Goal: Task Accomplishment & Management: Manage account settings

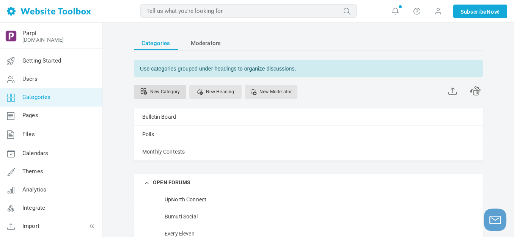
click at [165, 91] on link "New Category" at bounding box center [160, 92] width 52 height 14
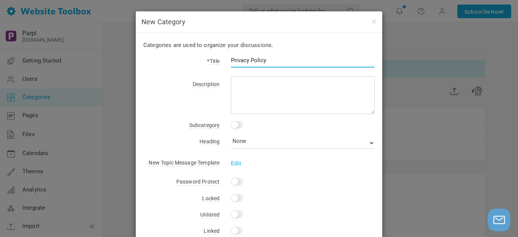
type input "Privacy Policy"
click at [239, 124] on input "checkbox" at bounding box center [237, 125] width 12 height 8
checkbox input "true"
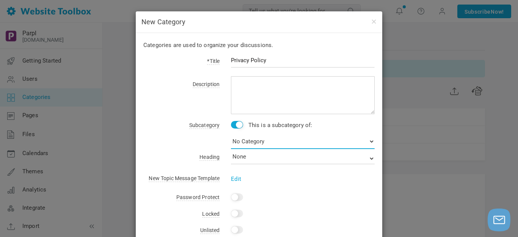
click at [263, 143] on select "No Category Bulletin Board Polls Monthly Contests OPEN FORUMS UpNorth Connect B…" at bounding box center [303, 141] width 144 height 15
select select "988429"
click at [231, 134] on select "No Category Bulletin Board Polls Monthly Contests OPEN FORUMS UpNorth Connect B…" at bounding box center [303, 141] width 144 height 15
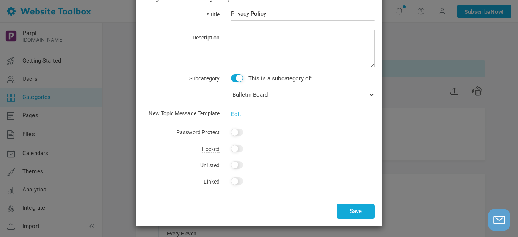
scroll to position [47, 0]
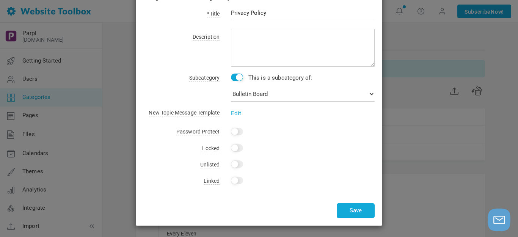
click at [240, 180] on input "Yes" at bounding box center [237, 181] width 12 height 8
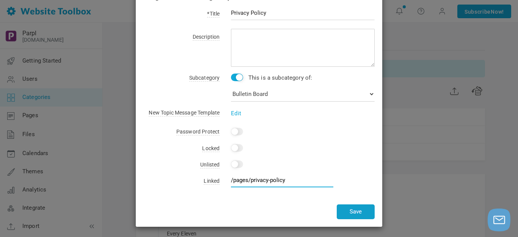
type input "/pages/privacy-policy"
click at [357, 211] on button "Save" at bounding box center [356, 211] width 38 height 15
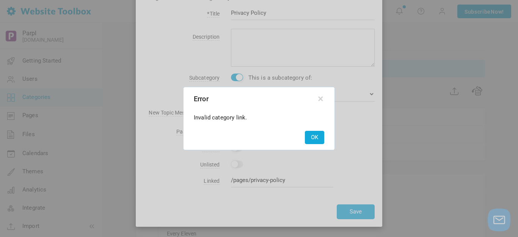
click at [316, 135] on button "OK" at bounding box center [314, 137] width 19 height 13
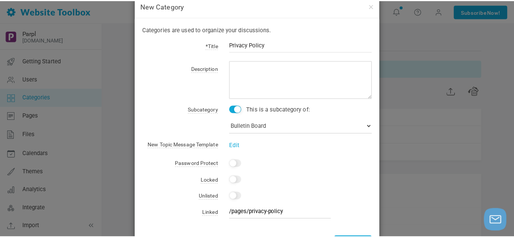
scroll to position [0, 0]
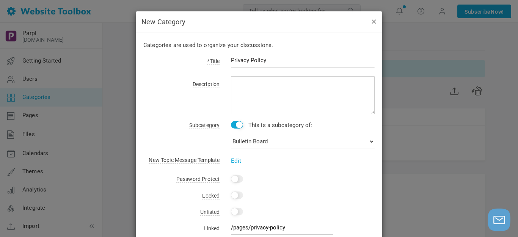
click at [373, 21] on button "button" at bounding box center [373, 21] width 6 height 8
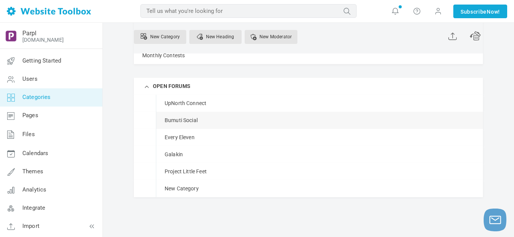
scroll to position [124, 0]
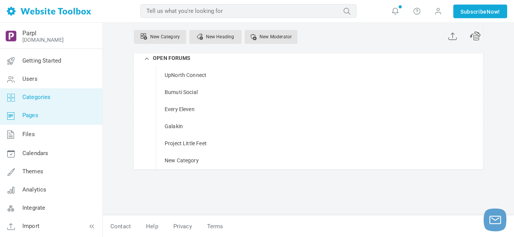
click at [35, 118] on span "Pages" at bounding box center [30, 115] width 16 height 7
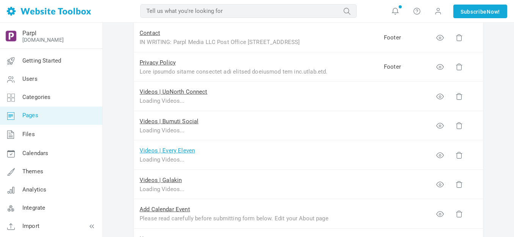
scroll to position [455, 0]
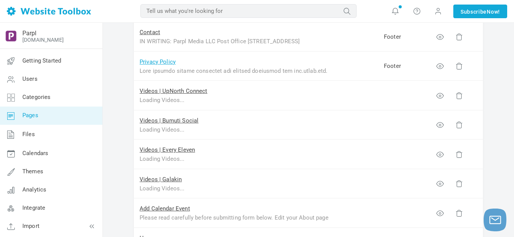
click at [168, 61] on link "Privacy Policy" at bounding box center [158, 61] width 36 height 7
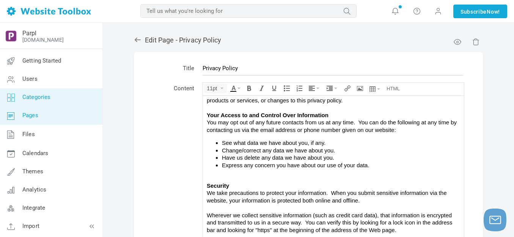
click at [44, 97] on span "Categories" at bounding box center [36, 97] width 28 height 7
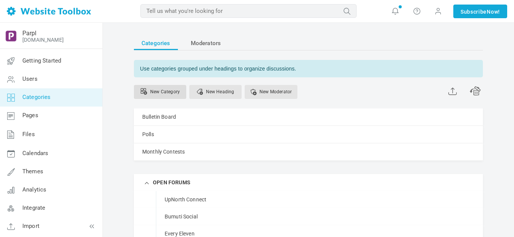
click at [167, 91] on link "New Category" at bounding box center [160, 92] width 52 height 14
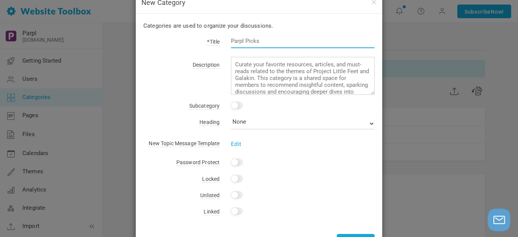
scroll to position [50, 0]
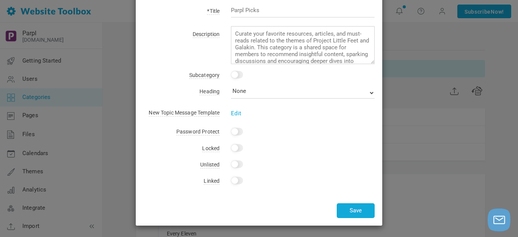
click at [238, 73] on input "checkbox" at bounding box center [237, 75] width 12 height 8
checkbox input "true"
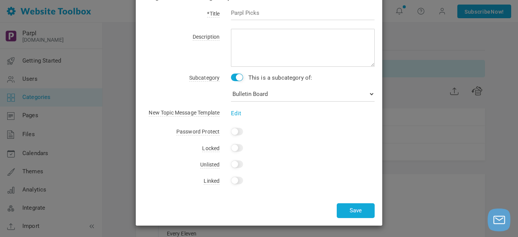
scroll to position [47, 0]
click at [239, 180] on input "Yes" at bounding box center [237, 181] width 12 height 8
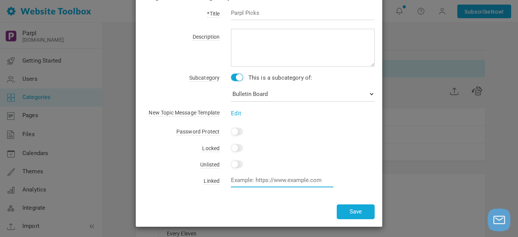
paste input "https://parplmedia.discussion.community/pages/tos"
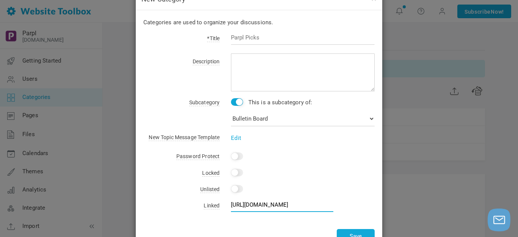
scroll to position [9, 0]
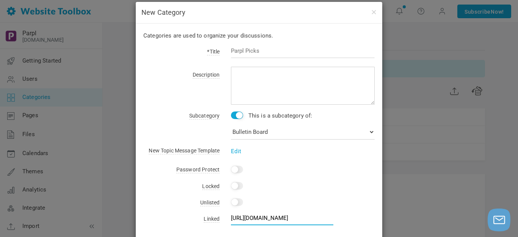
type input "https://parplmedia.discussion.community/pages/tos"
click at [261, 51] on input "text" at bounding box center [303, 51] width 144 height 14
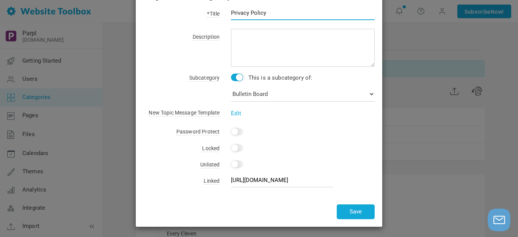
scroll to position [49, 0]
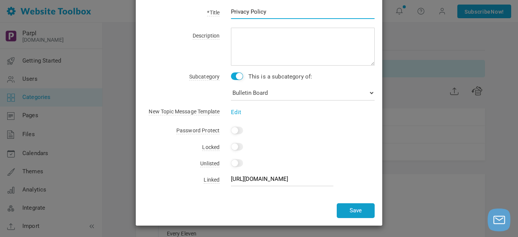
type input "Privacy Policy"
click at [356, 214] on button "Save" at bounding box center [356, 210] width 38 height 15
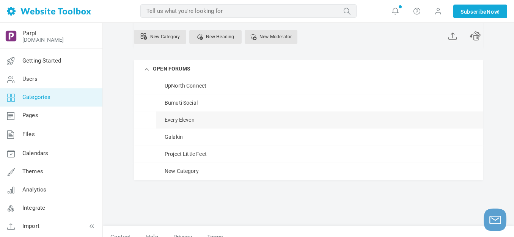
scroll to position [124, 0]
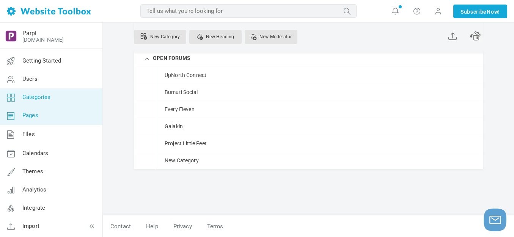
click at [33, 117] on span "Pages" at bounding box center [30, 115] width 16 height 7
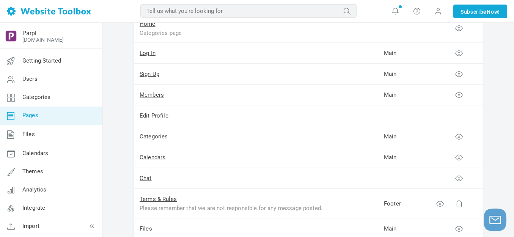
scroll to position [682, 0]
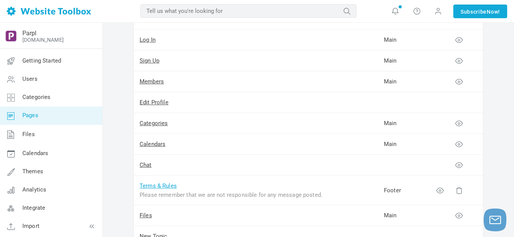
click at [165, 185] on link "Terms & Rules" at bounding box center [158, 185] width 37 height 7
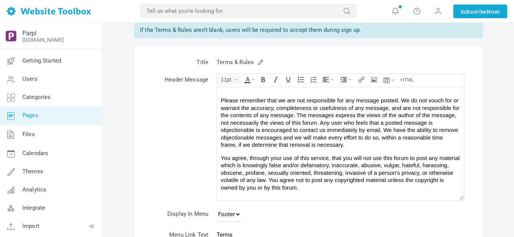
scroll to position [127, 0]
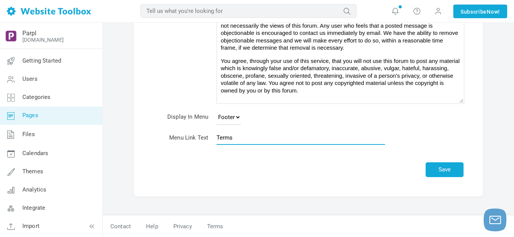
click at [245, 140] on input "Terms" at bounding box center [300, 137] width 168 height 14
type input "Terms & Rules"
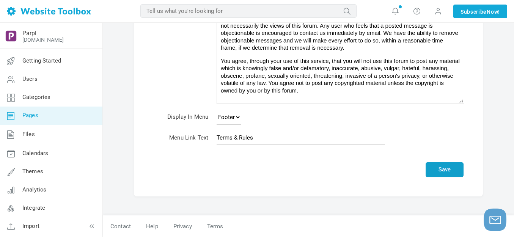
click at [437, 166] on button "Save" at bounding box center [444, 169] width 38 height 15
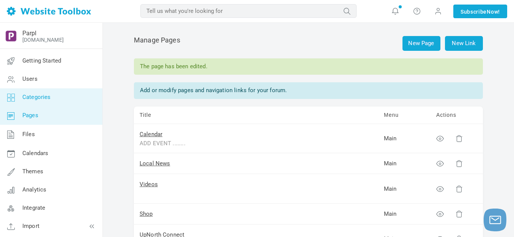
click at [38, 97] on span "Categories" at bounding box center [36, 97] width 28 height 7
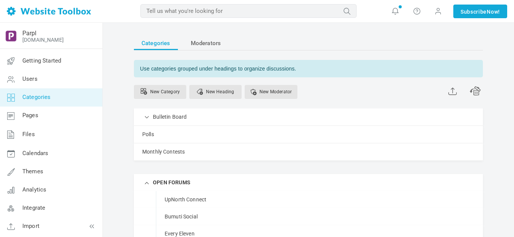
click at [168, 90] on link "New Category" at bounding box center [160, 92] width 52 height 14
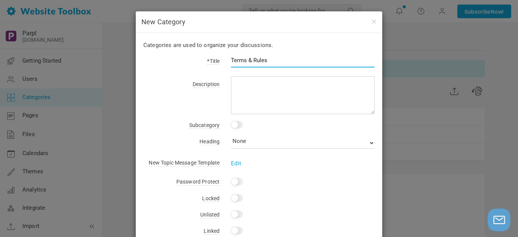
type input "Terms & Rules"
click at [239, 127] on input "checkbox" at bounding box center [237, 125] width 12 height 8
checkbox input "true"
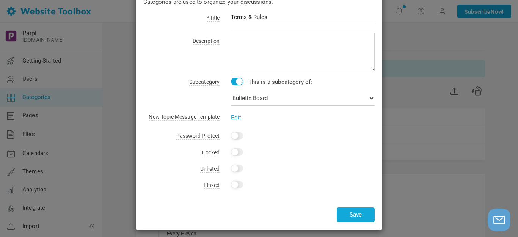
scroll to position [47, 0]
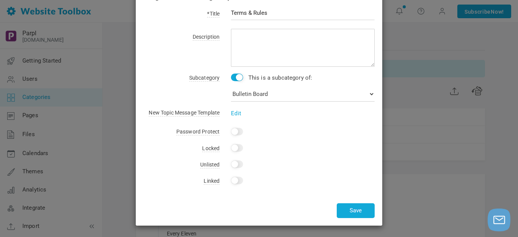
click at [238, 182] on input "Yes" at bounding box center [237, 181] width 12 height 8
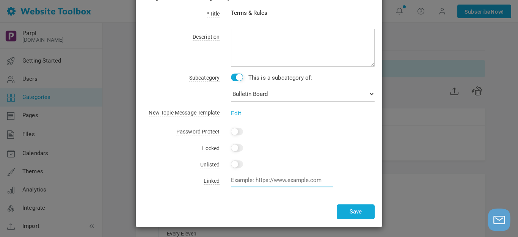
paste input "https://parplmedia.discussion.community/pages/tos"
type input "https://parplmedia.discussion.community/pages/tos"
click at [351, 207] on button "Save" at bounding box center [356, 211] width 38 height 15
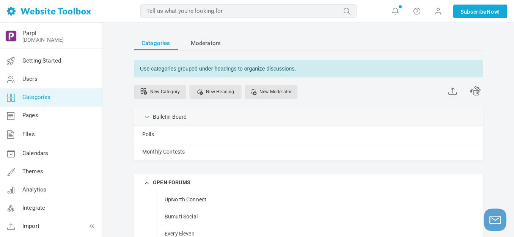
click at [149, 118] on span at bounding box center [147, 117] width 8 height 8
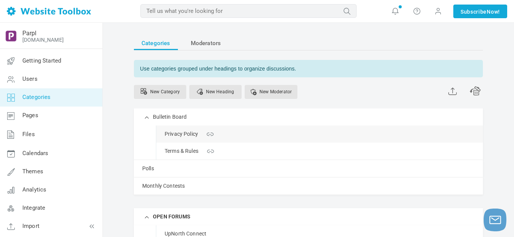
click at [0, 0] on link "Manage" at bounding box center [0, 0] width 0 height 0
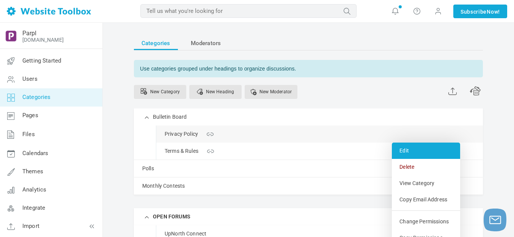
click at [405, 149] on link "Edit" at bounding box center [426, 151] width 68 height 16
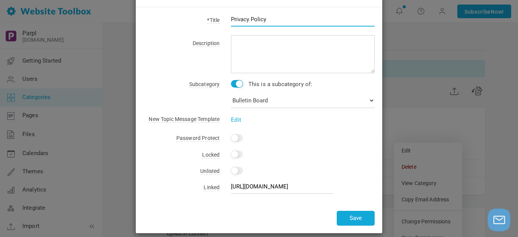
scroll to position [33, 0]
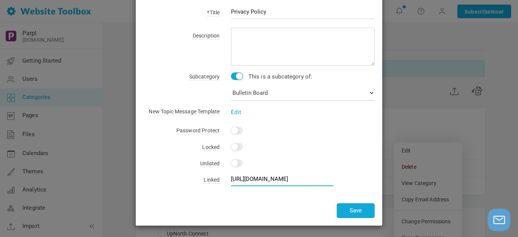
click at [281, 176] on input "[URL][DOMAIN_NAME]" at bounding box center [282, 179] width 102 height 14
paste input "privacy-policy"
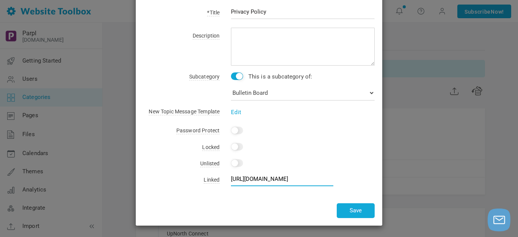
scroll to position [0, 57]
type input "https://parplmedia.discussion.community/pages/privacy-policy"
click at [353, 209] on button "Save" at bounding box center [356, 210] width 38 height 15
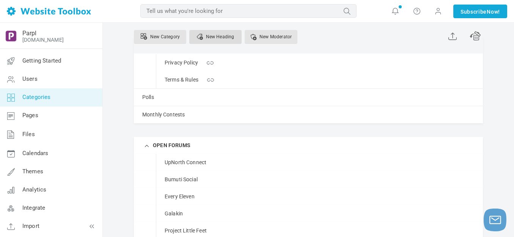
scroll to position [76, 0]
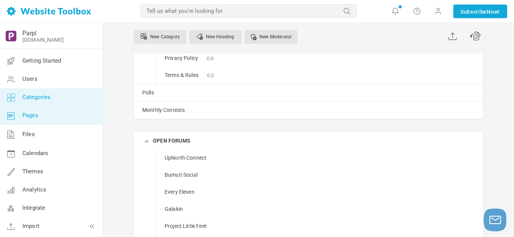
click at [33, 115] on span "Pages" at bounding box center [30, 115] width 16 height 7
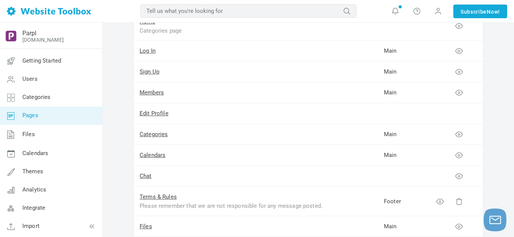
scroll to position [720, 0]
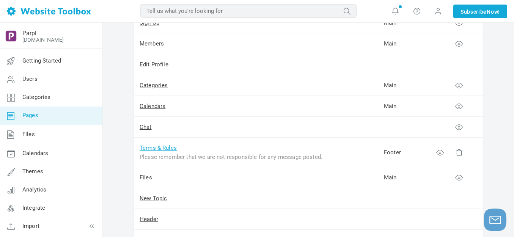
click at [164, 149] on link "Terms & Rules" at bounding box center [158, 147] width 37 height 7
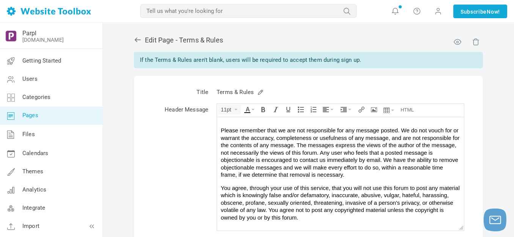
click at [240, 195] on span "You agree, through your use of this service, that you will not use this forum t…" at bounding box center [340, 203] width 239 height 36
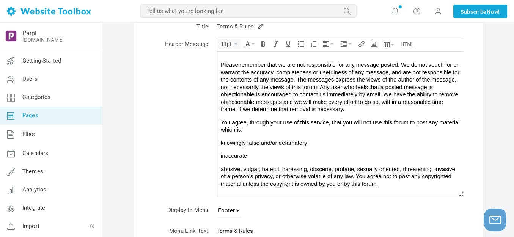
scroll to position [76, 0]
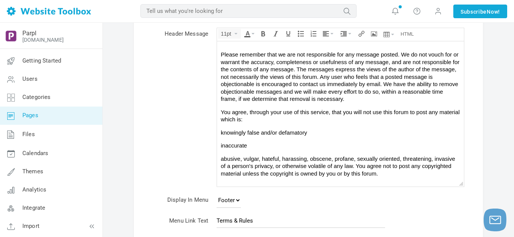
click at [243, 160] on span "abusive, vulgar, hateful, harassing, obscene, profane, sexually oriented, threa…" at bounding box center [338, 165] width 234 height 21
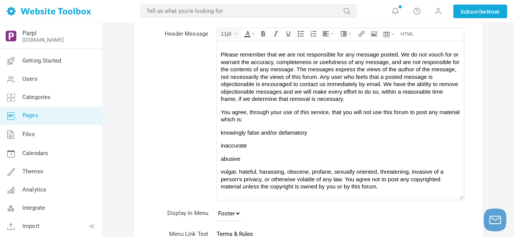
click at [240, 174] on span "vulgar, hateful, harassing, obscene, profane, sexually oriented, threatening, i…" at bounding box center [332, 178] width 223 height 21
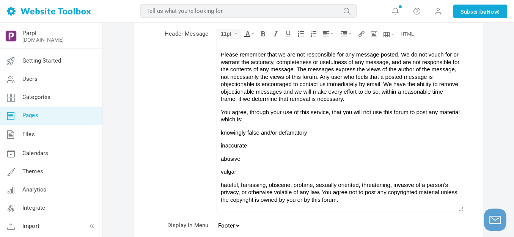
click at [241, 185] on span "hateful, harassing, obscene, profane, sexually oriented, threatening, invasive …" at bounding box center [339, 192] width 236 height 21
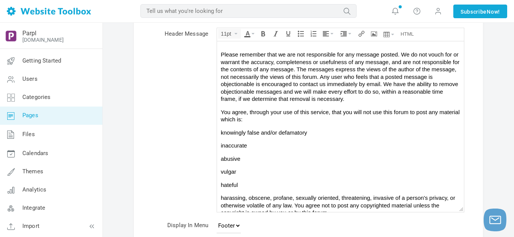
click at [249, 198] on span "harassing, obscene, profane, sexually oriented, threatening, invasive of a pers…" at bounding box center [338, 204] width 234 height 21
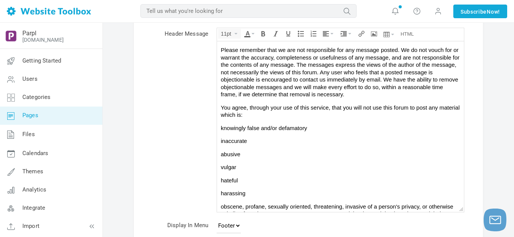
scroll to position [27, 0]
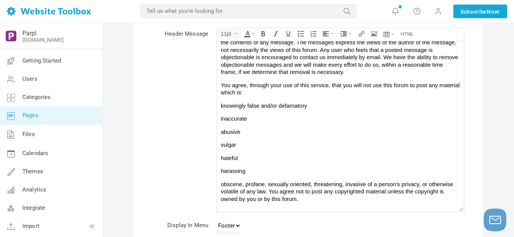
click at [245, 184] on span "obscene, profane, sexually oriented, threatening, invasive of a person's privac…" at bounding box center [337, 191] width 232 height 21
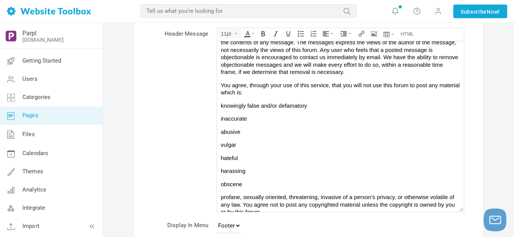
click at [244, 198] on span "profane, sexually oriented, threatening, invasive of a person's privacy, or oth…" at bounding box center [338, 204] width 234 height 21
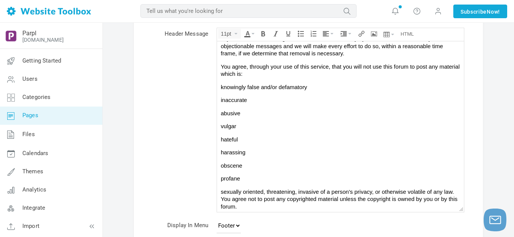
scroll to position [53, 0]
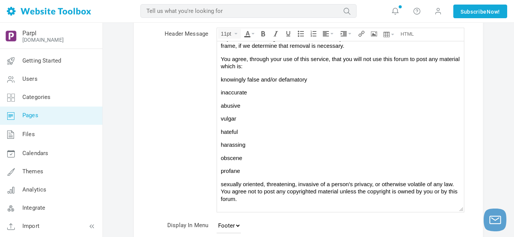
click at [266, 183] on span "sexually oriented, threatening, invasive of a person's privacy, or otherwise vo…" at bounding box center [339, 191] width 237 height 21
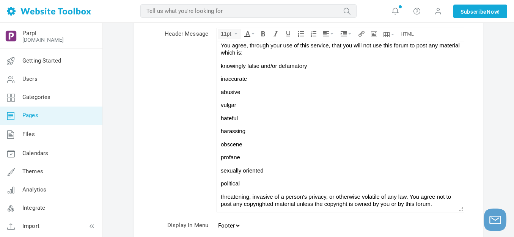
scroll to position [72, 0]
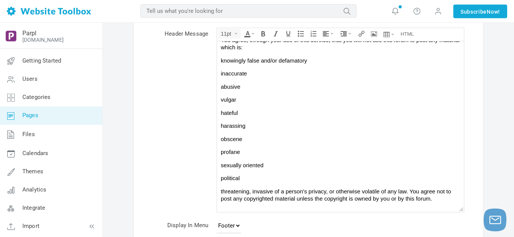
click at [252, 193] on span "threatening, invasive of a person's privacy, or otherwise volatile of any law. …" at bounding box center [336, 195] width 230 height 14
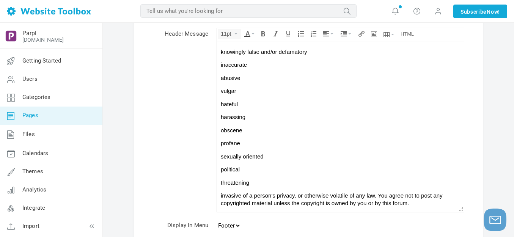
scroll to position [85, 0]
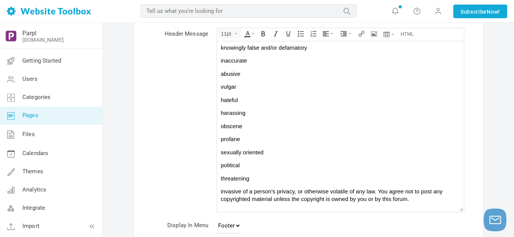
click at [297, 192] on span "invasive of a person's privacy, or otherwise volatile of any law. You agree not…" at bounding box center [332, 195] width 222 height 14
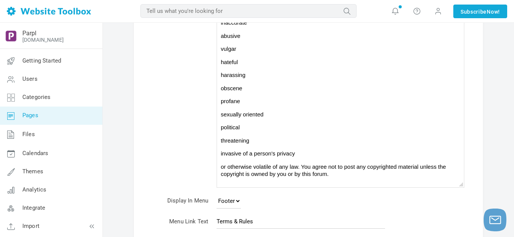
scroll to position [114, 0]
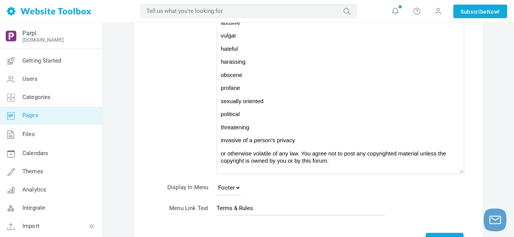
click at [301, 153] on span "or otherwise volatile of any law. You agree not to post any copyrighted materia…" at bounding box center [333, 157] width 225 height 14
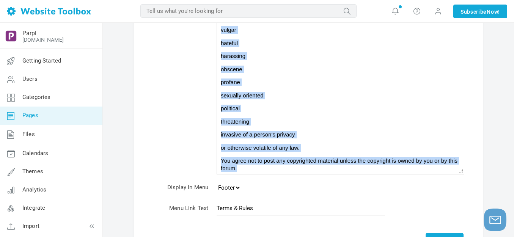
scroll to position [109, 0]
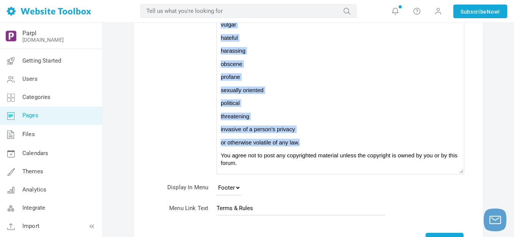
drag, startPoint x: 220, startPoint y: 72, endPoint x: 306, endPoint y: 142, distance: 111.3
click at [306, 142] on body "Please remember that we are not responsible for any message posted. We do not v…" at bounding box center [340, 35] width 247 height 282
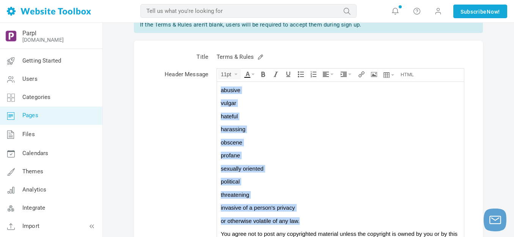
scroll to position [0, 0]
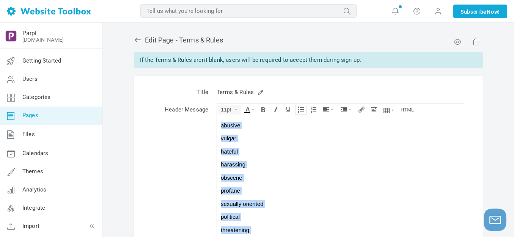
click at [303, 110] on icon "Bullet list" at bounding box center [301, 110] width 6 height 6
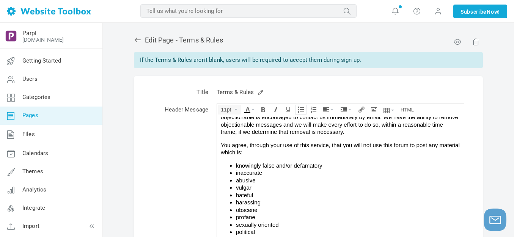
scroll to position [43, 0]
click at [296, 148] on span "You agree, through your use of this service, that you will not use this forum t…" at bounding box center [340, 149] width 239 height 14
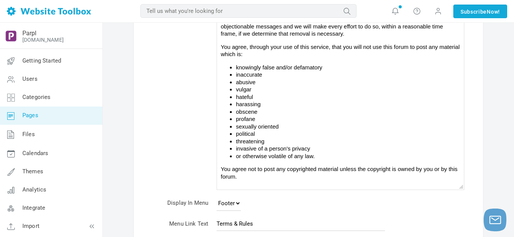
scroll to position [114, 0]
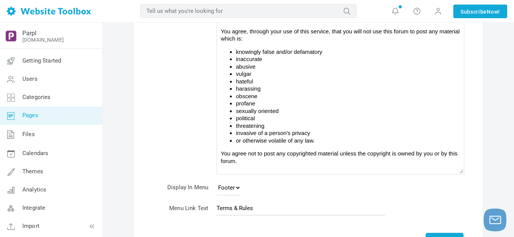
click at [264, 161] on p "You agree not to post any copyrighted material unless the copyright is owned by…" at bounding box center [340, 157] width 239 height 15
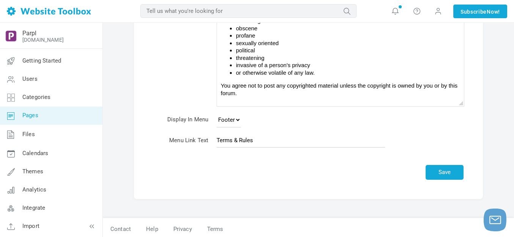
scroll to position [184, 0]
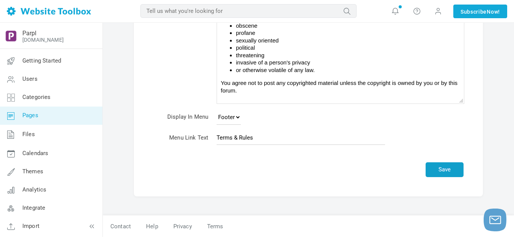
click at [441, 167] on button "Save" at bounding box center [444, 169] width 38 height 15
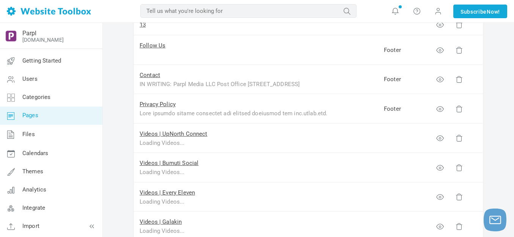
scroll to position [455, 0]
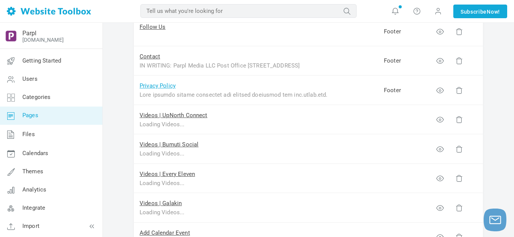
click at [167, 86] on link "Privacy Policy" at bounding box center [158, 85] width 36 height 7
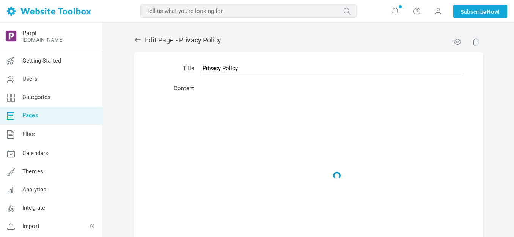
click at [136, 39] on icon at bounding box center [138, 40] width 6 height 5
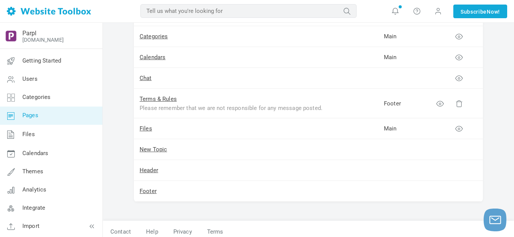
scroll to position [775, 0]
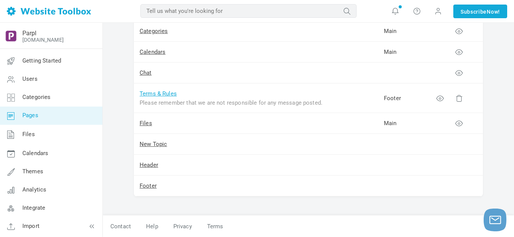
click at [154, 93] on link "Terms & Rules" at bounding box center [158, 93] width 37 height 7
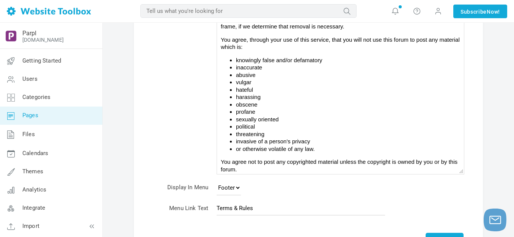
scroll to position [43, 0]
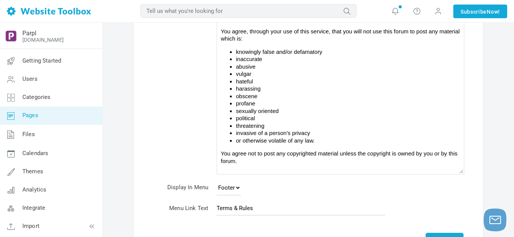
click at [330, 140] on li "or otherwise volatile of any law." at bounding box center [348, 141] width 224 height 8
click at [220, 153] on body "Please remember that we are not responsible for any message posted. We do not v…" at bounding box center [340, 67] width 247 height 213
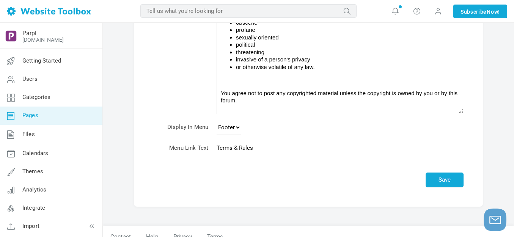
scroll to position [184, 0]
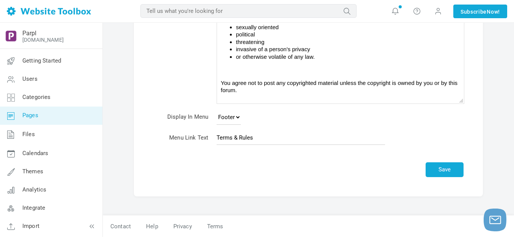
click at [263, 93] on p "You agree not to post any copyrighted material unless the copyright is owned by…" at bounding box center [340, 87] width 239 height 15
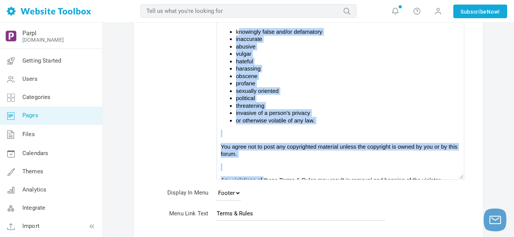
scroll to position [82, 0]
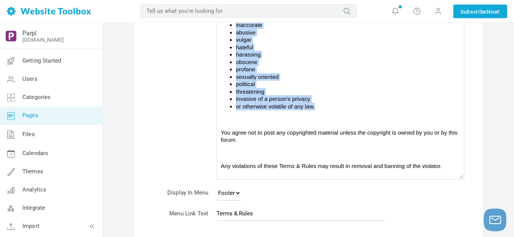
drag, startPoint x: 235, startPoint y: 100, endPoint x: 317, endPoint y: 107, distance: 82.2
click at [317, 107] on ul "knowingly false and/or defamatory inaccurate abusive vulgar hateful harassing o…" at bounding box center [340, 62] width 239 height 96
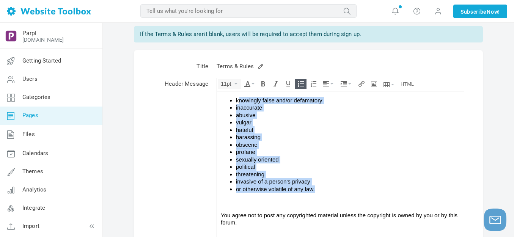
scroll to position [0, 0]
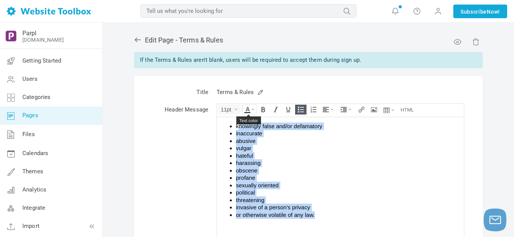
click at [253, 109] on icon "Text color" at bounding box center [252, 110] width 3 height 2
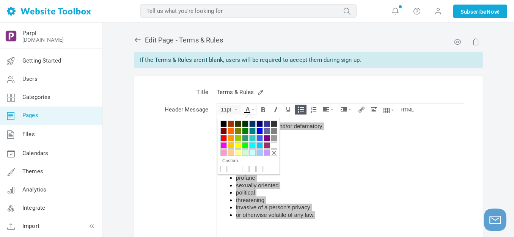
click at [224, 137] on div at bounding box center [223, 138] width 6 height 6
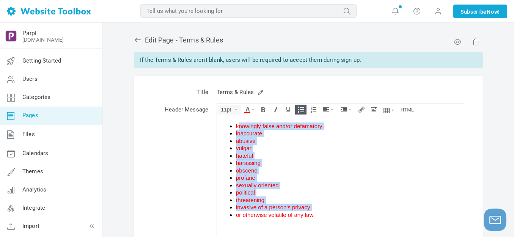
click at [281, 129] on span "knowingly false and/or defamatory" at bounding box center [279, 126] width 86 height 6
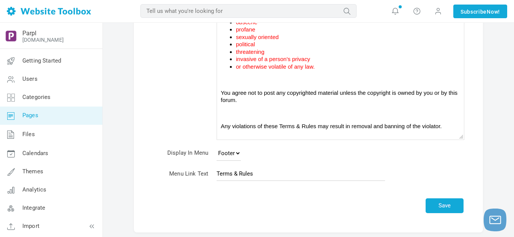
scroll to position [152, 0]
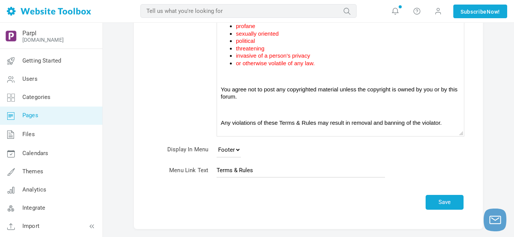
click at [312, 63] on span "or otherwise volatile of any law." at bounding box center [275, 63] width 79 height 6
click at [444, 198] on button "Save" at bounding box center [444, 202] width 38 height 15
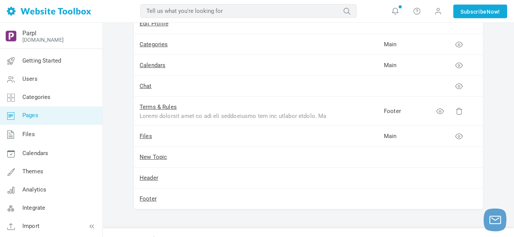
scroll to position [796, 0]
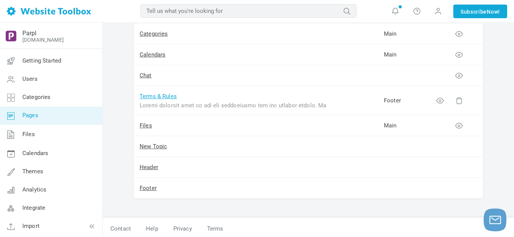
click at [161, 97] on link "Terms & Rules" at bounding box center [158, 96] width 37 height 7
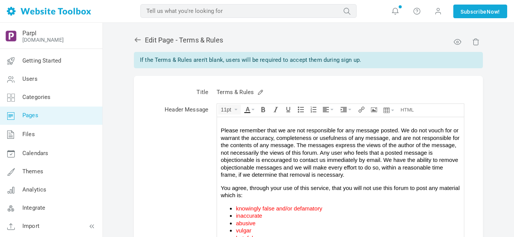
scroll to position [82, 0]
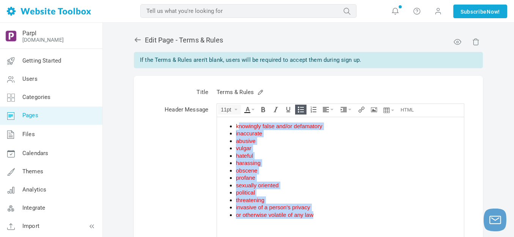
drag, startPoint x: 235, startPoint y: 125, endPoint x: 317, endPoint y: 212, distance: 119.1
click at [317, 212] on ul "knowingly false and/or defamatory inaccurate abusive vulgar hateful harassing o…" at bounding box center [340, 170] width 239 height 96
click at [262, 108] on icon "Bold" at bounding box center [263, 110] width 6 height 6
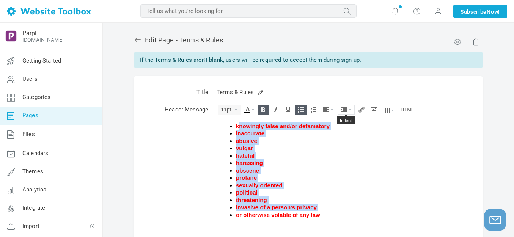
click at [350, 110] on icon "Indent" at bounding box center [349, 110] width 3 height 2
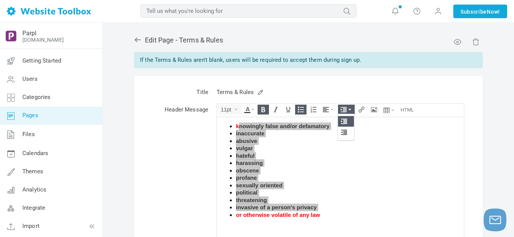
click at [347, 121] on icon at bounding box center [345, 121] width 8 height 6
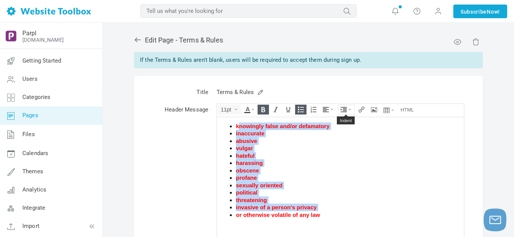
click at [348, 108] on button "Indent" at bounding box center [346, 109] width 16 height 9
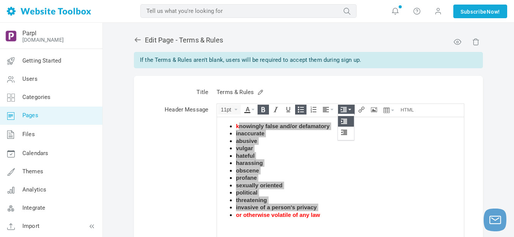
click at [344, 121] on icon at bounding box center [345, 121] width 8 height 6
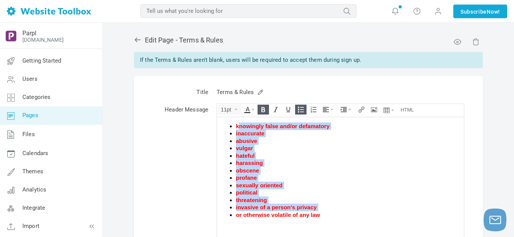
click at [338, 131] on li "inaccurate" at bounding box center [348, 134] width 224 height 8
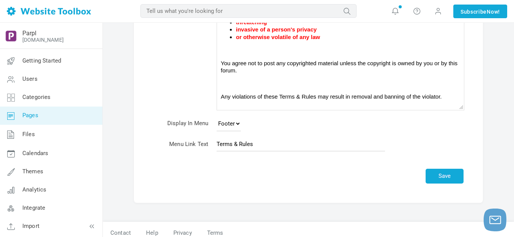
scroll to position [184, 0]
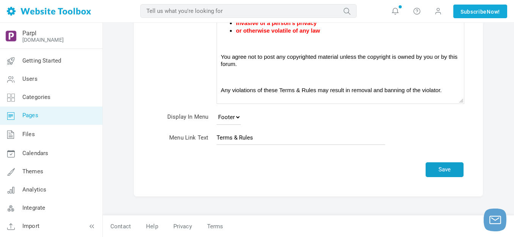
click at [440, 168] on button "Save" at bounding box center [444, 169] width 38 height 15
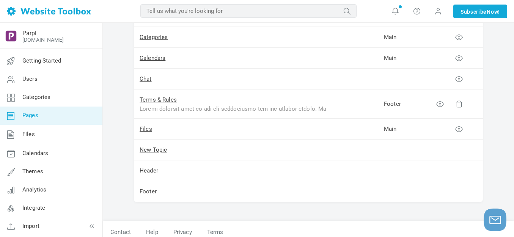
scroll to position [796, 0]
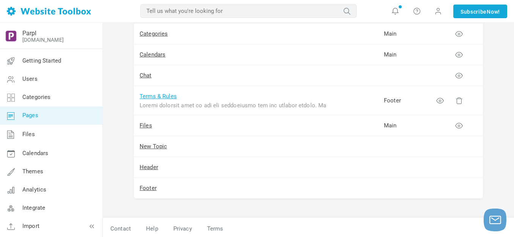
click at [170, 98] on link "Terms & Rules" at bounding box center [158, 96] width 37 height 7
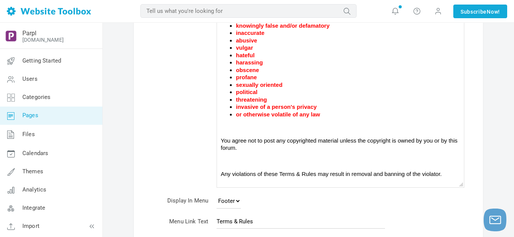
scroll to position [114, 0]
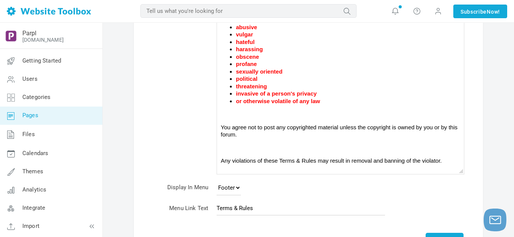
click at [351, 161] on span "Any violations of these Terms & Rules may result in removal and banning of the …" at bounding box center [331, 160] width 221 height 6
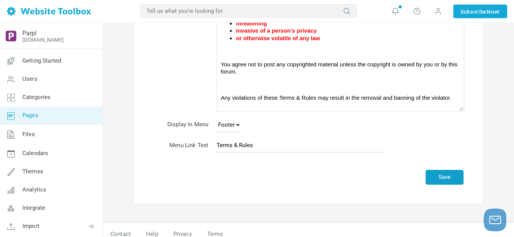
scroll to position [184, 0]
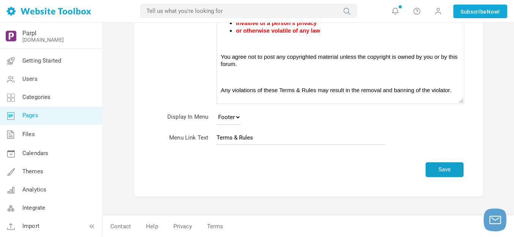
click at [437, 171] on button "Save" at bounding box center [444, 169] width 38 height 15
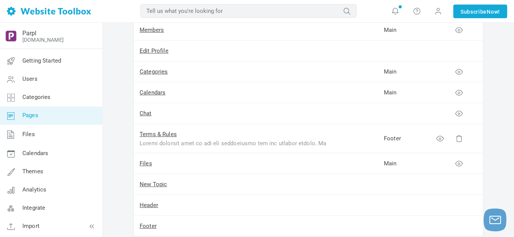
scroll to position [798, 0]
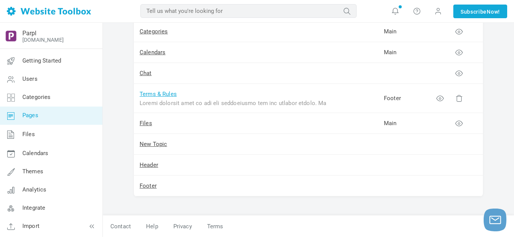
click at [169, 93] on link "Terms & Rules" at bounding box center [158, 94] width 37 height 7
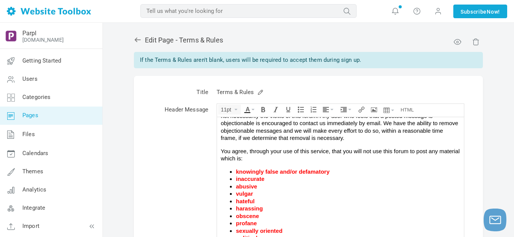
scroll to position [30, 0]
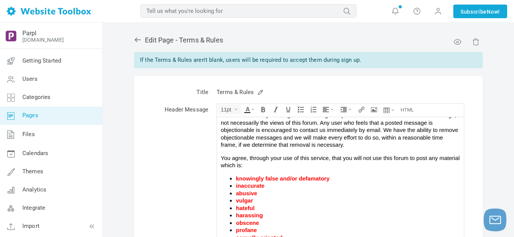
click at [350, 130] on span "Please remember that we are not responsible for any message posted. We do not v…" at bounding box center [340, 122] width 238 height 51
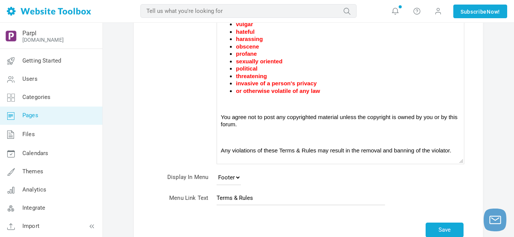
scroll to position [152, 0]
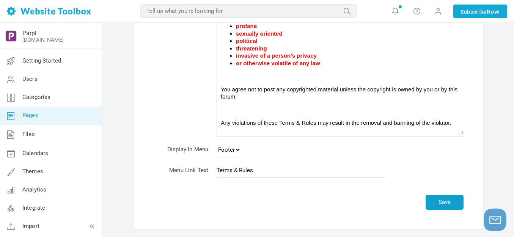
click at [450, 202] on button "Save" at bounding box center [444, 202] width 38 height 15
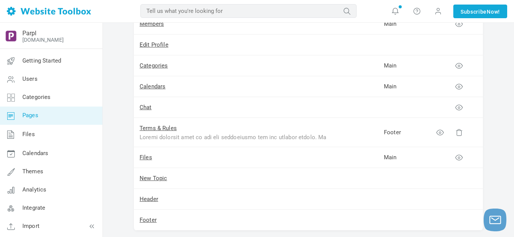
scroll to position [796, 0]
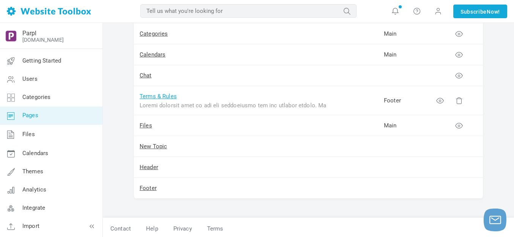
click at [162, 95] on link "Terms & Rules" at bounding box center [158, 96] width 37 height 7
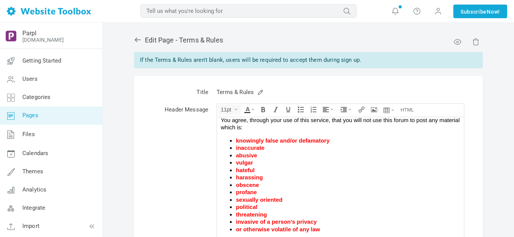
scroll to position [68, 0]
click at [136, 39] on icon at bounding box center [138, 40] width 6 height 5
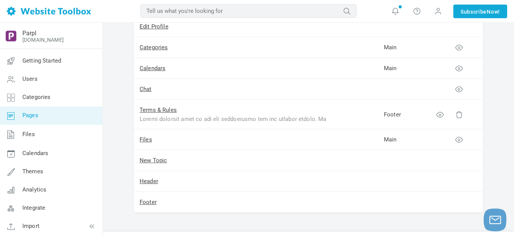
scroll to position [775, 0]
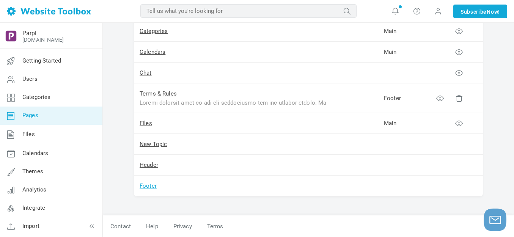
click at [150, 185] on link "Footer" at bounding box center [148, 185] width 17 height 7
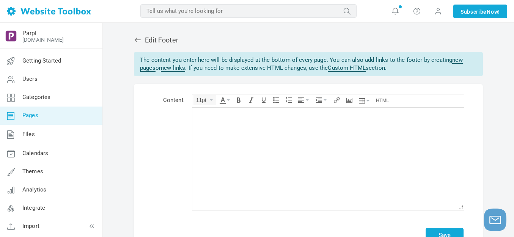
click at [138, 38] on icon at bounding box center [138, 40] width 8 height 8
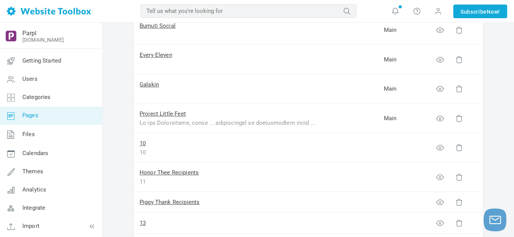
scroll to position [227, 0]
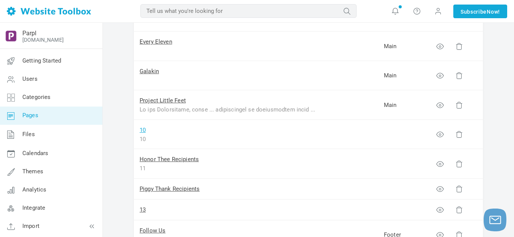
click at [144, 129] on link "10" at bounding box center [143, 130] width 6 height 7
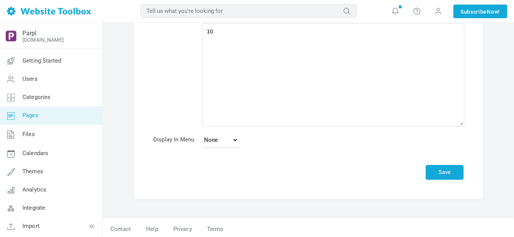
scroll to position [75, 0]
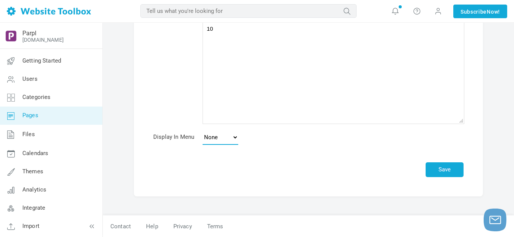
click at [237, 138] on select "None Main Menu Footer" at bounding box center [220, 137] width 36 height 15
select select "main"
click at [202, 130] on select "None Main Menu Footer" at bounding box center [220, 137] width 36 height 15
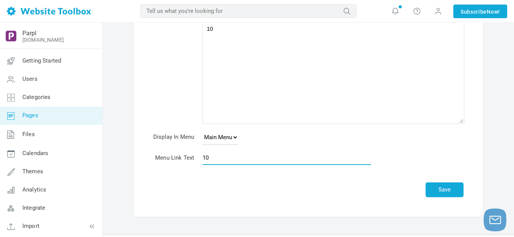
click at [228, 160] on input "10" at bounding box center [286, 158] width 168 height 14
type input "Biz"
click at [439, 186] on button "Save" at bounding box center [444, 189] width 38 height 15
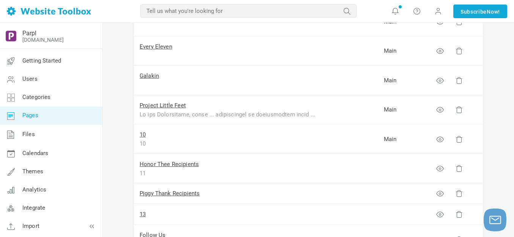
scroll to position [265, 0]
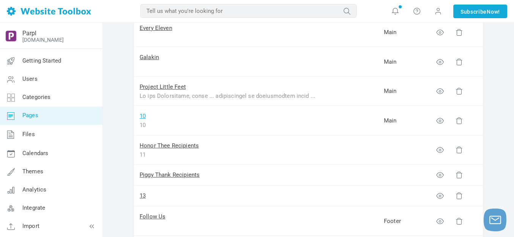
click at [143, 116] on link "10" at bounding box center [143, 116] width 6 height 7
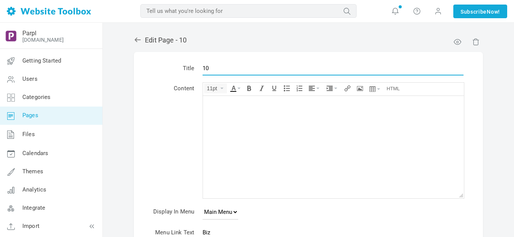
click at [235, 64] on input "10" at bounding box center [332, 68] width 261 height 14
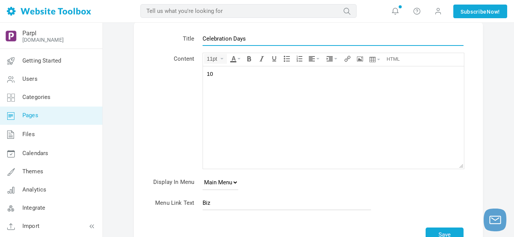
scroll to position [38, 0]
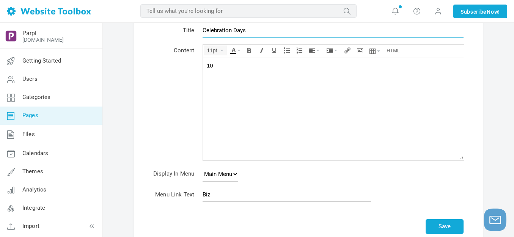
type input "Celebration Days"
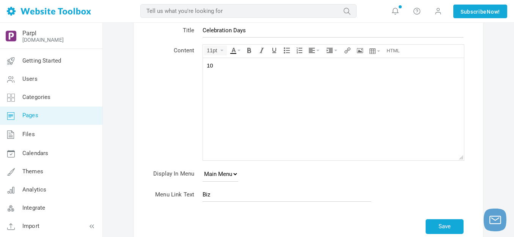
click at [224, 66] on div "10" at bounding box center [333, 65] width 253 height 8
click at [216, 195] on input "Biz" at bounding box center [286, 194] width 168 height 14
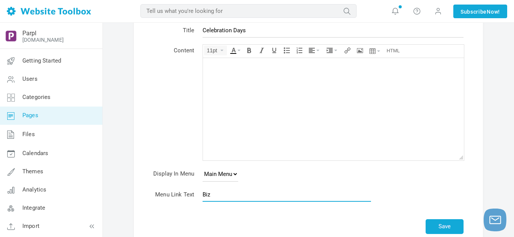
click at [216, 195] on input "Biz" at bounding box center [286, 194] width 168 height 14
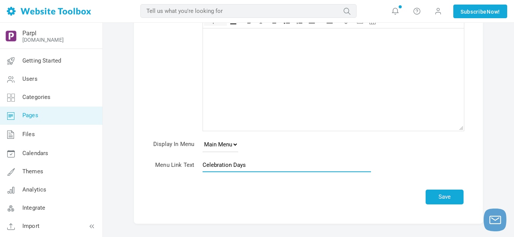
scroll to position [76, 0]
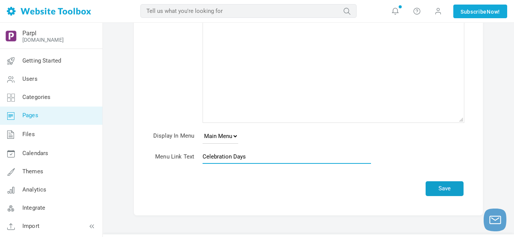
type input "Celebration Days"
click at [447, 187] on button "Save" at bounding box center [444, 188] width 38 height 15
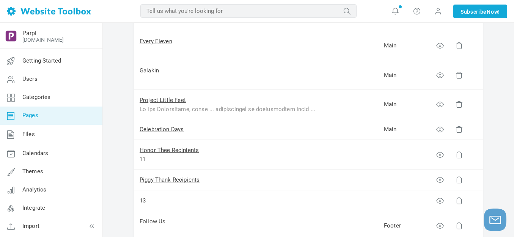
scroll to position [265, 0]
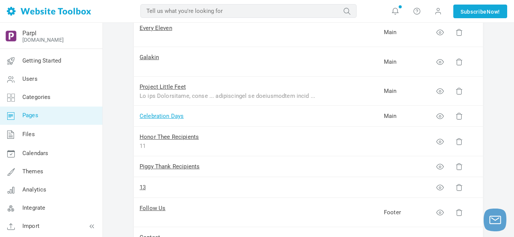
click at [175, 117] on link "Celebration Days" at bounding box center [162, 116] width 44 height 7
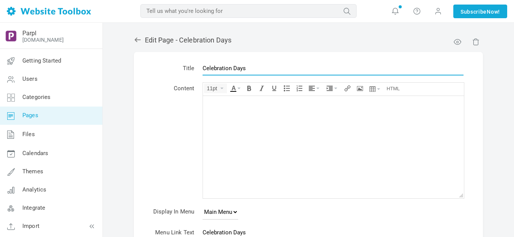
click at [229, 70] on input "Celebration Days" at bounding box center [332, 68] width 261 height 14
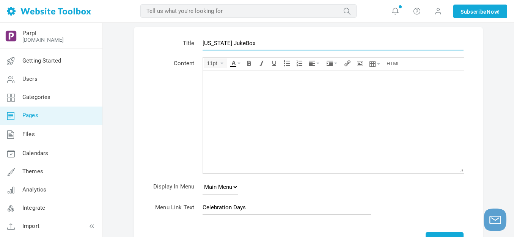
scroll to position [95, 0]
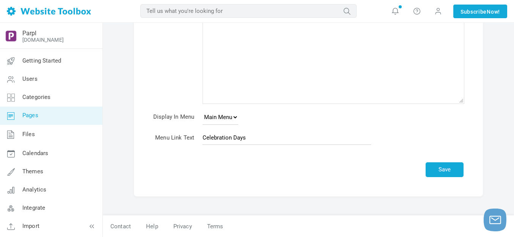
type input "[US_STATE] JukeBox"
click at [230, 141] on input "Celebration Days" at bounding box center [286, 137] width 168 height 14
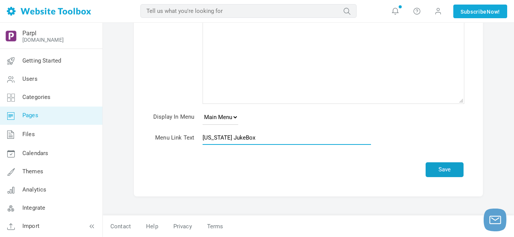
type input "[US_STATE] JukeBox"
click at [442, 165] on button "Save" at bounding box center [444, 169] width 38 height 15
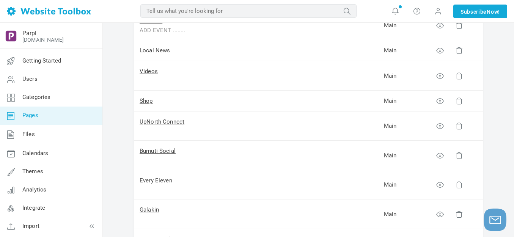
scroll to position [114, 0]
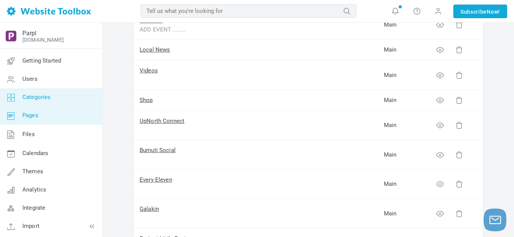
click at [48, 96] on span "Categories" at bounding box center [36, 97] width 28 height 7
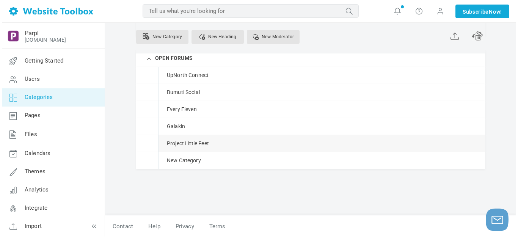
scroll to position [145, 0]
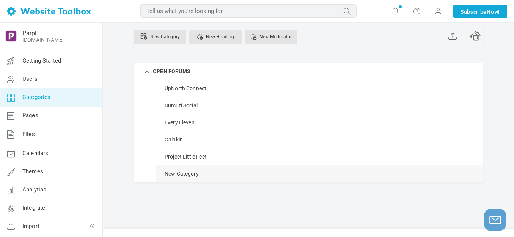
click at [0, 0] on link "Manage" at bounding box center [0, 0] width 0 height 0
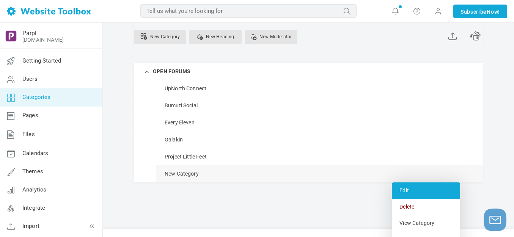
click at [404, 191] on link "Edit" at bounding box center [426, 190] width 68 height 16
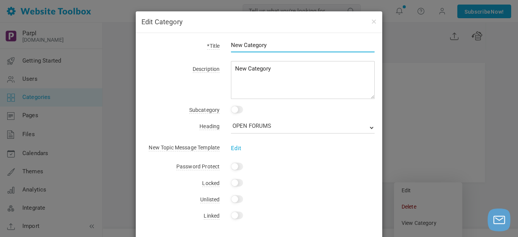
click at [248, 46] on input "New Category" at bounding box center [303, 45] width 144 height 14
type input "[US_STATE] JukeBox"
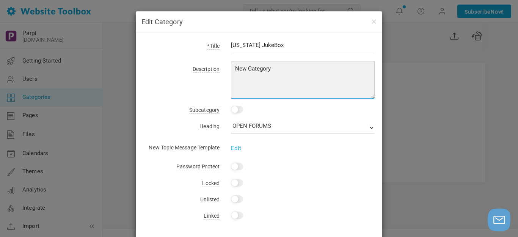
click at [254, 67] on textarea "New Category" at bounding box center [303, 80] width 144 height 38
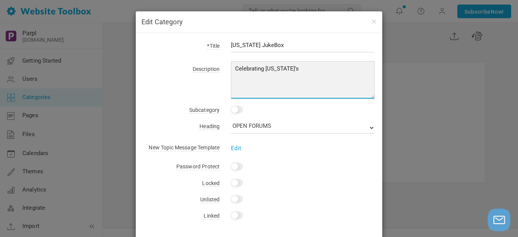
click at [254, 67] on textarea "New Category" at bounding box center [303, 80] width 144 height 38
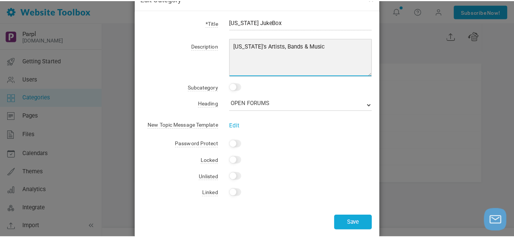
scroll to position [35, 0]
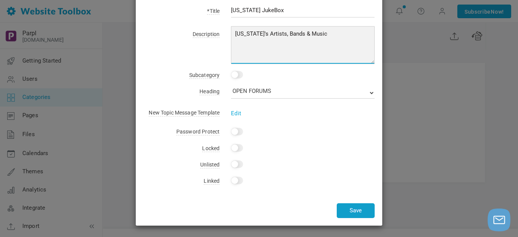
type textarea "Michigan's Artists, Bands & Music"
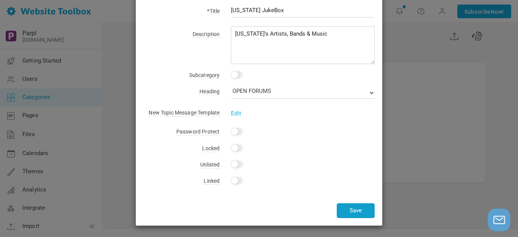
click at [350, 208] on button "Save" at bounding box center [356, 210] width 38 height 15
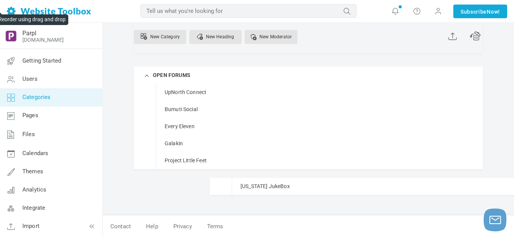
scroll to position [148, 0]
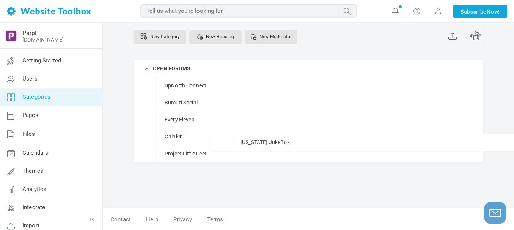
drag, startPoint x: 161, startPoint y: 175, endPoint x: 102, endPoint y: 134, distance: 71.6
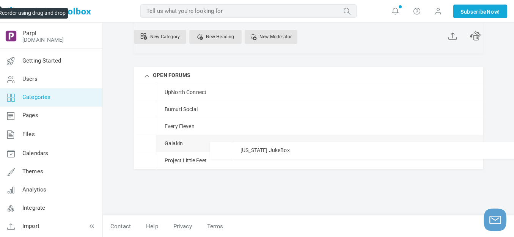
scroll to position [141, 0]
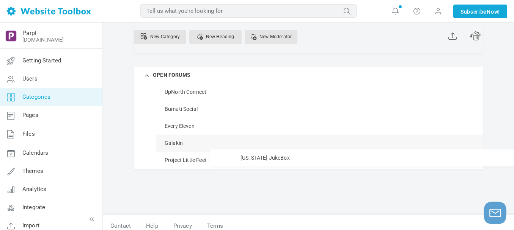
drag, startPoint x: 158, startPoint y: 137, endPoint x: 159, endPoint y: 149, distance: 12.6
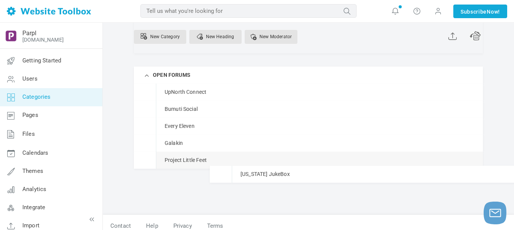
drag, startPoint x: 160, startPoint y: 143, endPoint x: 157, endPoint y: 166, distance: 22.5
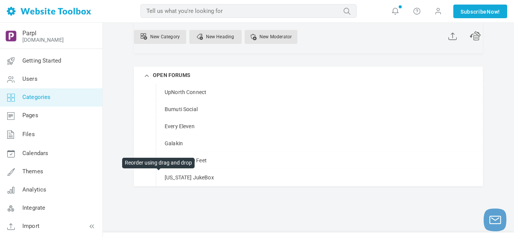
scroll to position [148, 0]
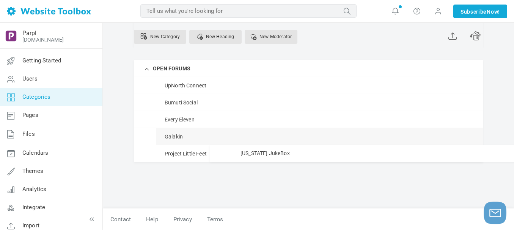
drag, startPoint x: 161, startPoint y: 178, endPoint x: 159, endPoint y: 145, distance: 33.0
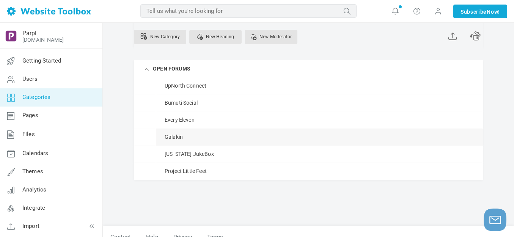
click at [159, 145] on div "Galakin Manage Edit Delete View Category Copy Email Address Change Permissions …" at bounding box center [319, 137] width 327 height 17
click at [37, 115] on span "Pages" at bounding box center [30, 115] width 16 height 7
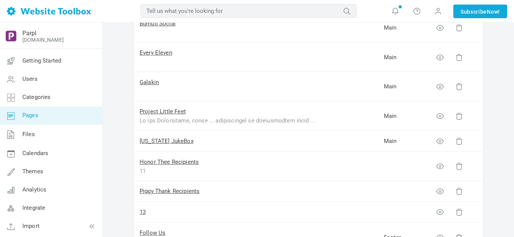
scroll to position [227, 0]
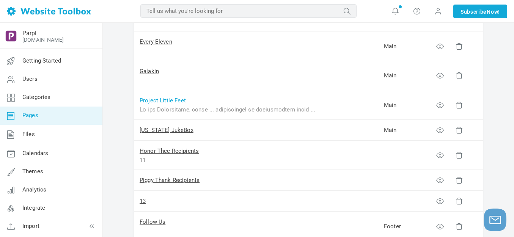
click at [174, 102] on link "Project Little Feet" at bounding box center [163, 100] width 46 height 7
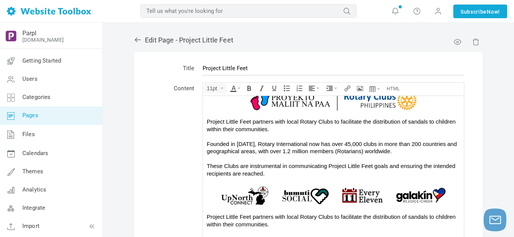
click at [269, 144] on div "Project Little Feet partners with local Rotary Clubs to facilitate the distribu…" at bounding box center [333, 147] width 253 height 59
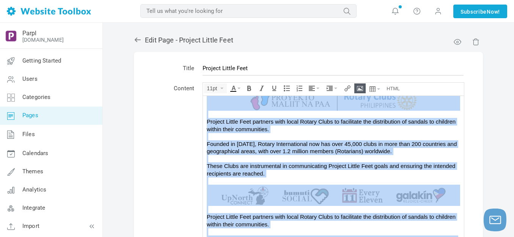
copy div "In the Philippines, youth ... particularly in impoverished areas ... often lack…"
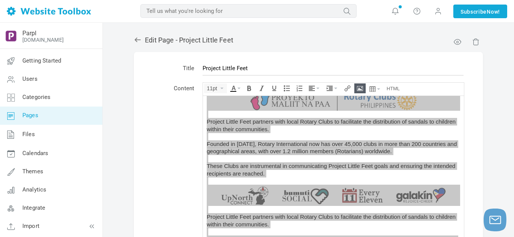
click at [136, 40] on icon at bounding box center [138, 40] width 6 height 5
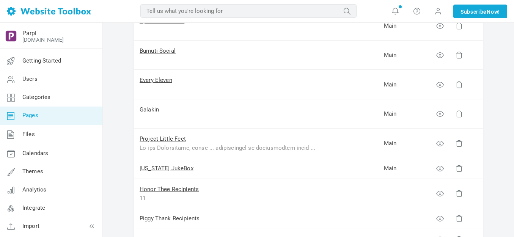
scroll to position [190, 0]
click at [163, 169] on link "[US_STATE] JukeBox" at bounding box center [167, 168] width 54 height 7
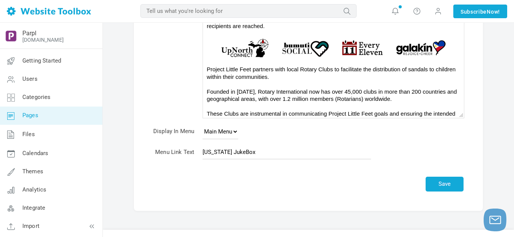
scroll to position [152, 0]
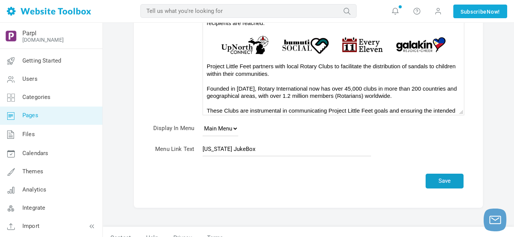
click at [449, 179] on button "Save" at bounding box center [444, 181] width 38 height 15
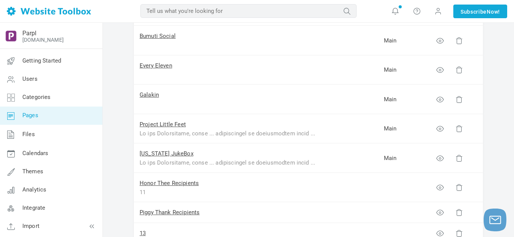
scroll to position [265, 0]
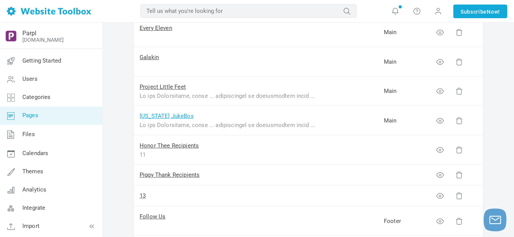
click at [177, 116] on link "[US_STATE] JukeBox" at bounding box center [167, 116] width 54 height 7
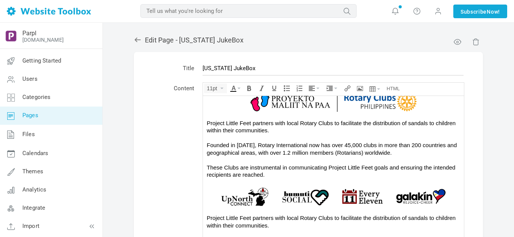
scroll to position [94, 0]
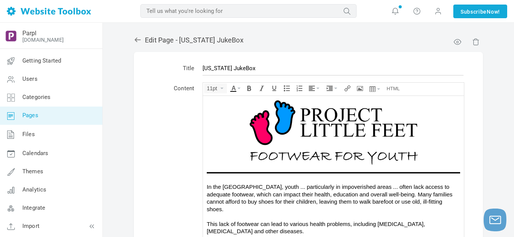
click at [314, 130] on img at bounding box center [333, 128] width 253 height 79
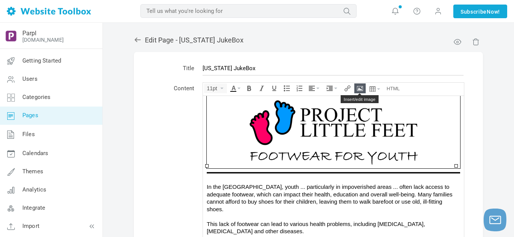
click at [358, 88] on icon "Insert/edit image" at bounding box center [360, 88] width 6 height 6
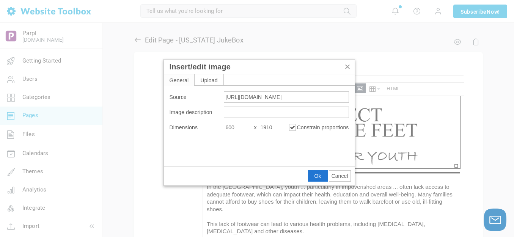
click at [241, 126] on input "600" at bounding box center [238, 127] width 28 height 11
type input "600"
click at [315, 173] on span "Ok" at bounding box center [317, 176] width 7 height 6
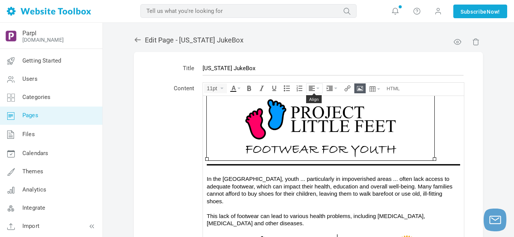
click at [317, 88] on icon "Align" at bounding box center [317, 89] width 3 height 2
click at [314, 109] on icon at bounding box center [313, 111] width 8 height 6
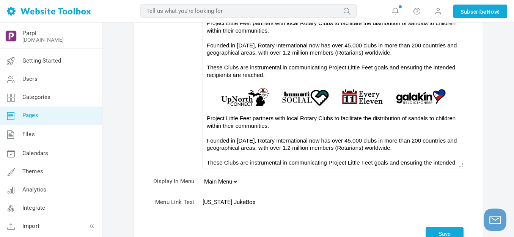
scroll to position [114, 0]
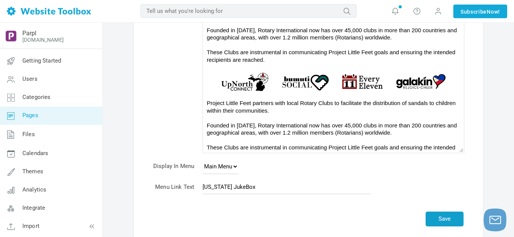
click at [443, 216] on button "Save" at bounding box center [444, 219] width 38 height 15
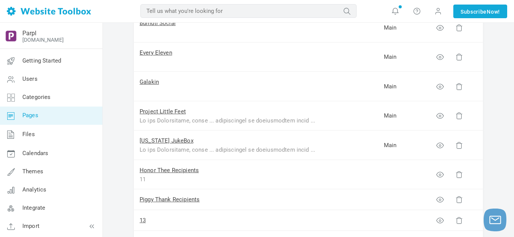
scroll to position [227, 0]
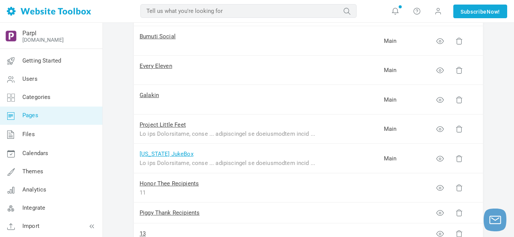
click at [179, 153] on link "[US_STATE] JukeBox" at bounding box center [167, 154] width 54 height 7
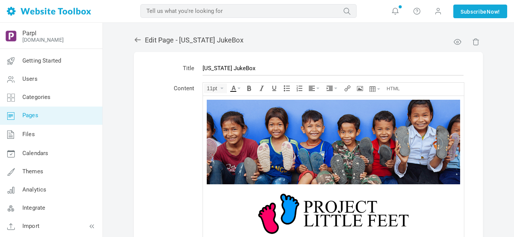
scroll to position [239, 0]
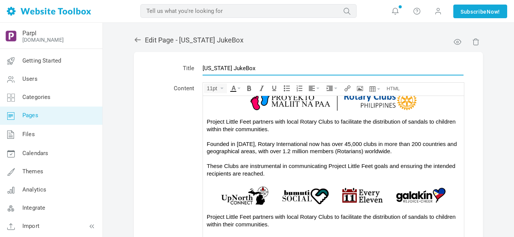
click at [229, 68] on input "[US_STATE] JukeBox" at bounding box center [332, 68] width 261 height 14
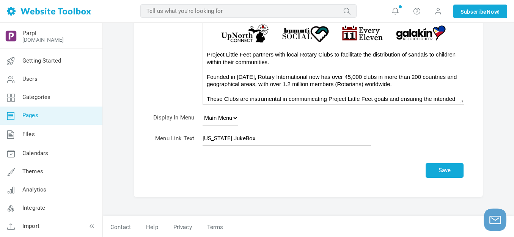
scroll to position [163, 0]
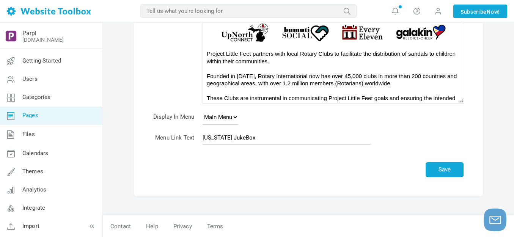
type input "MJB"
click at [231, 138] on input "[US_STATE] JukeBox" at bounding box center [286, 137] width 168 height 14
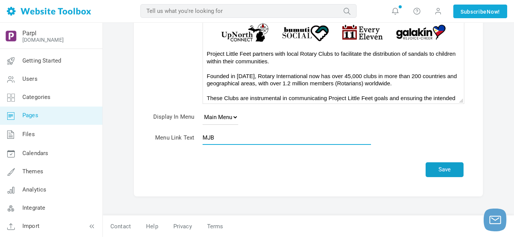
type input "MJB"
click at [445, 169] on button "Save" at bounding box center [444, 169] width 38 height 15
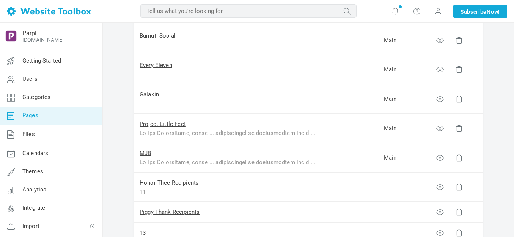
scroll to position [265, 0]
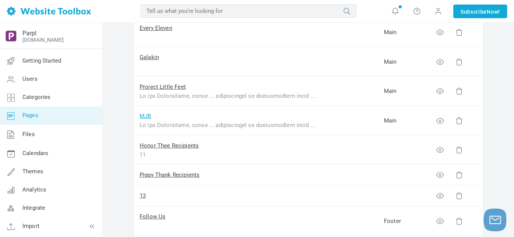
click at [146, 117] on link "MJB" at bounding box center [145, 116] width 11 height 7
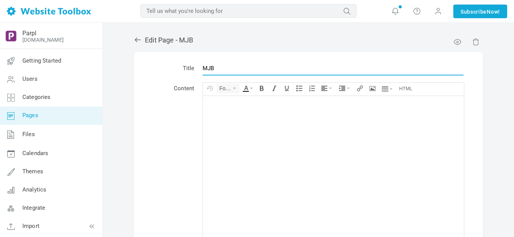
click at [230, 67] on input "MJB" at bounding box center [332, 68] width 261 height 14
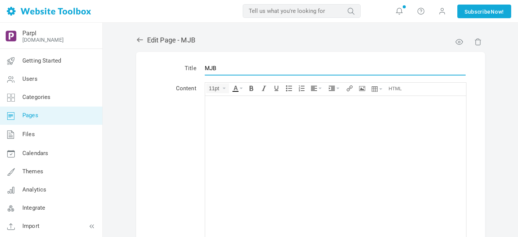
click at [230, 67] on input "MJB" at bounding box center [335, 68] width 261 height 14
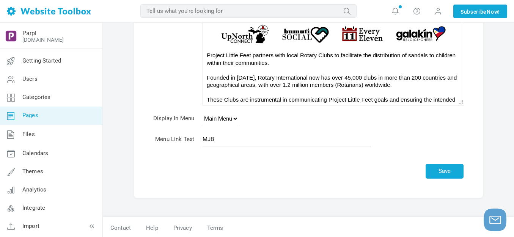
scroll to position [163, 0]
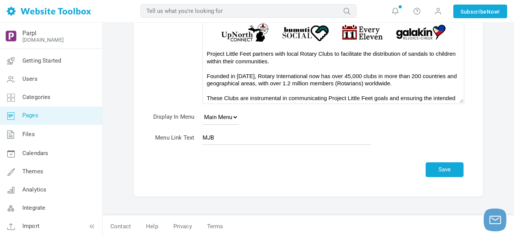
type input "PLF"
click at [230, 132] on input "MJB" at bounding box center [286, 137] width 168 height 14
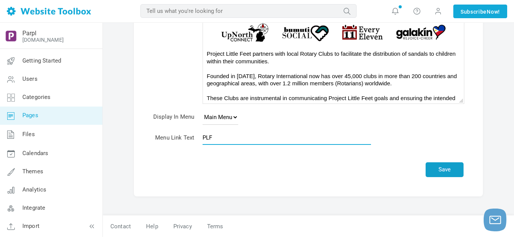
type input "PLF"
click at [450, 171] on button "Save" at bounding box center [444, 169] width 38 height 15
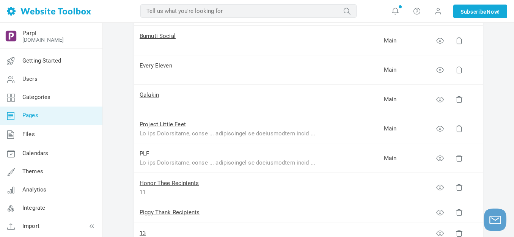
scroll to position [265, 0]
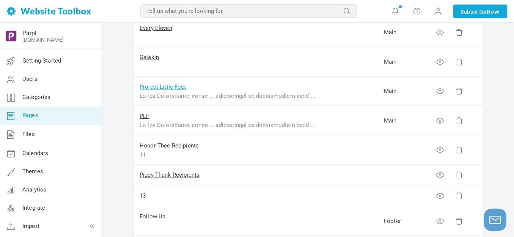
click at [166, 88] on link "Project Little Feet" at bounding box center [163, 86] width 46 height 7
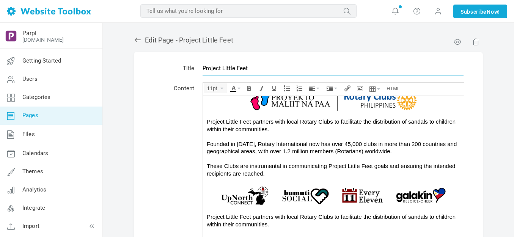
click at [228, 69] on input "Project Little Feet" at bounding box center [332, 68] width 261 height 14
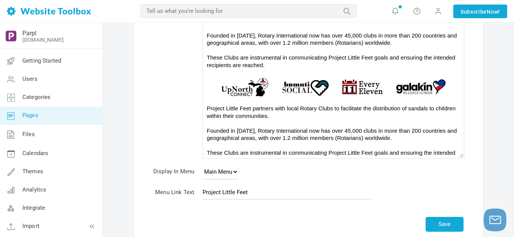
scroll to position [163, 0]
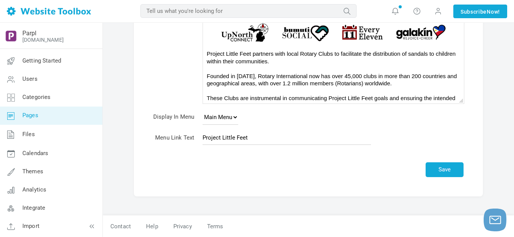
type input "[US_STATE] JukeBox"
click at [233, 139] on input "Project Little Feet" at bounding box center [286, 137] width 168 height 14
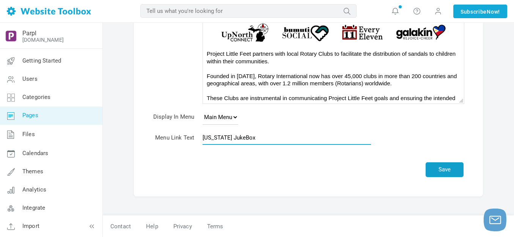
type input "[US_STATE] JukeBox"
click at [437, 169] on button "Save" at bounding box center [444, 169] width 38 height 15
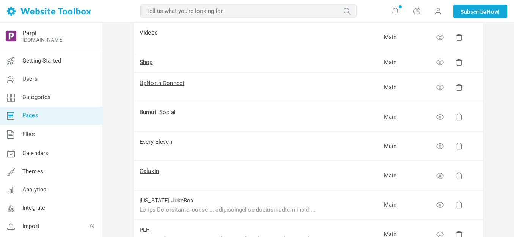
scroll to position [265, 0]
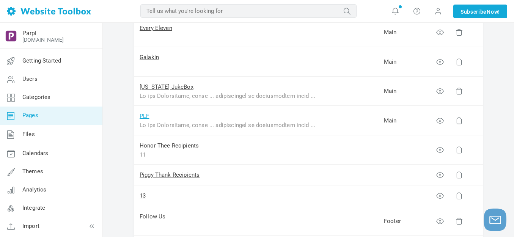
click at [144, 115] on link "PLF" at bounding box center [144, 116] width 9 height 7
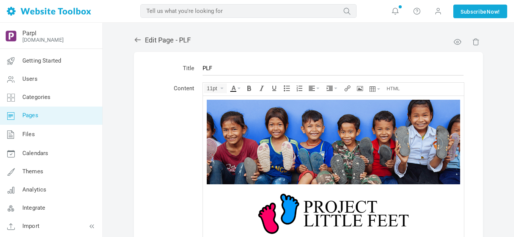
scroll to position [239, 0]
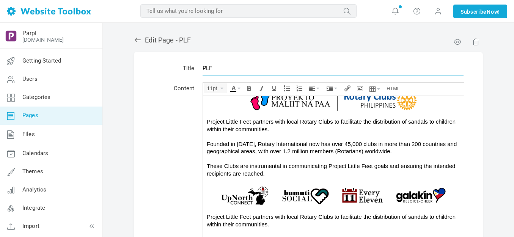
click at [240, 69] on input "PLF" at bounding box center [332, 68] width 261 height 14
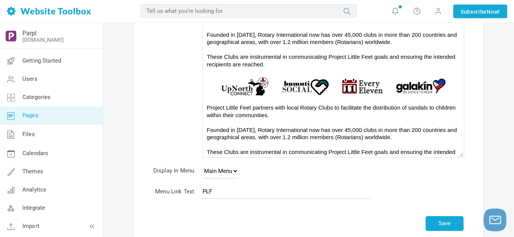
scroll to position [114, 0]
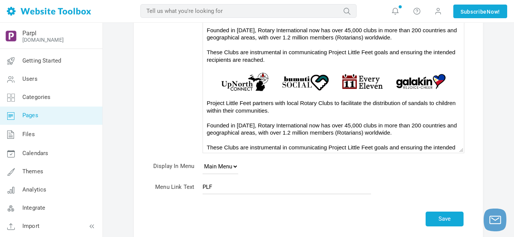
type input "Project Little Feet"
click at [242, 183] on input "PLF" at bounding box center [286, 187] width 168 height 14
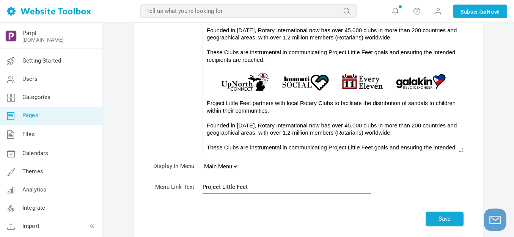
type input "Project Little Feet"
click at [284, 122] on div "Project Little Feet partners with local Rotary Clubs to facilitate the distribu…" at bounding box center [333, 128] width 253 height 59
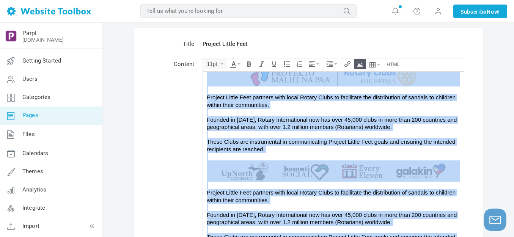
scroll to position [0, 0]
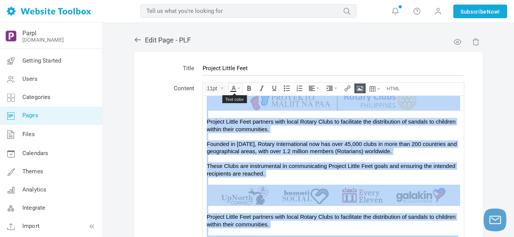
click at [241, 88] on button "Text color" at bounding box center [235, 87] width 14 height 7
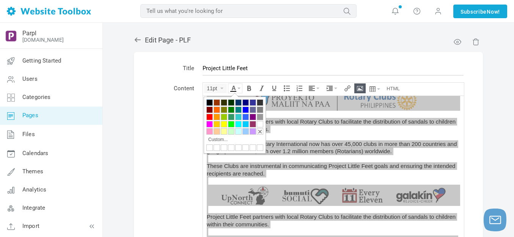
click at [207, 101] on div at bounding box center [209, 102] width 6 height 6
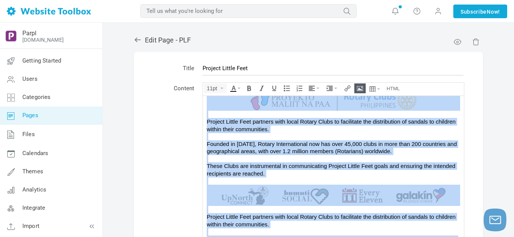
click at [281, 118] on div "Project Little Feet partners with local Rotary Clubs to facilitate the distribu…" at bounding box center [333, 147] width 253 height 59
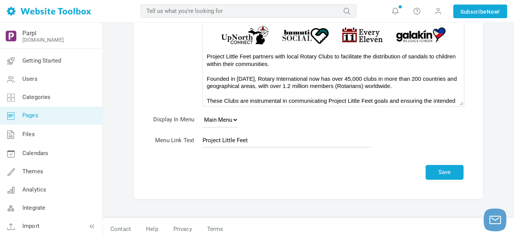
scroll to position [163, 0]
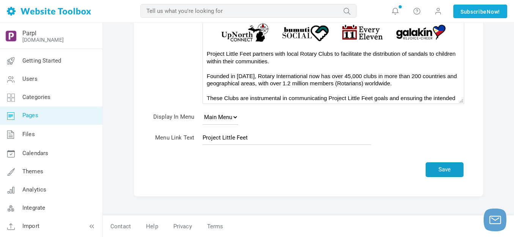
click at [443, 169] on button "Save" at bounding box center [444, 169] width 38 height 15
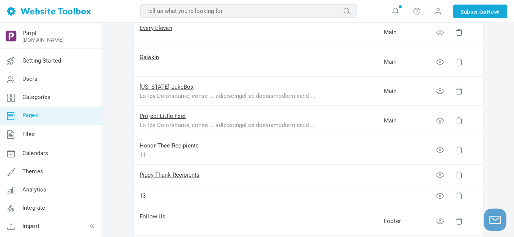
scroll to position [303, 0]
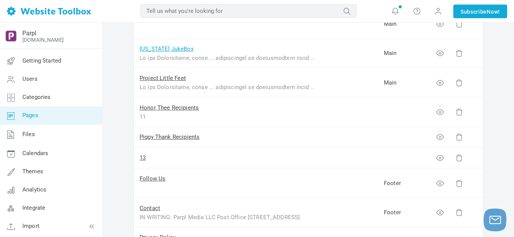
click at [168, 49] on link "Michigan JukeBox" at bounding box center [167, 48] width 54 height 7
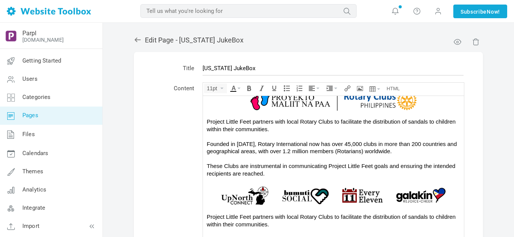
scroll to position [239, 0]
click at [256, 140] on div "Project Little Feet partners with local Rotary Clubs to facilitate the distribu…" at bounding box center [333, 147] width 253 height 59
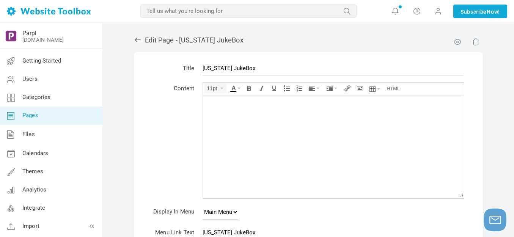
scroll to position [0, 0]
click at [358, 89] on icon "Insert/edit image" at bounding box center [360, 88] width 6 height 6
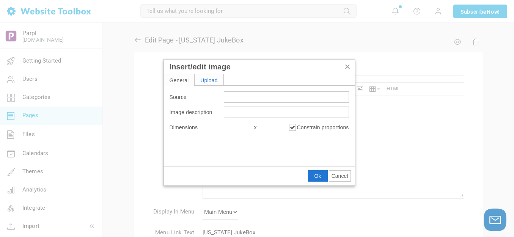
click at [212, 80] on div "Upload" at bounding box center [208, 79] width 29 height 11
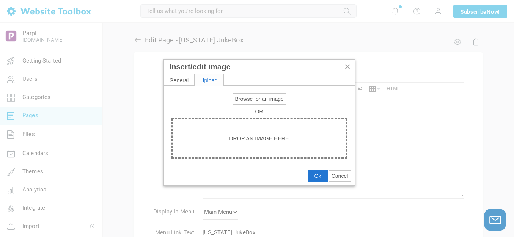
click at [249, 100] on span "Browse for an image" at bounding box center [259, 99] width 49 height 6
type input "C:\fakepath\Slide5.PNG"
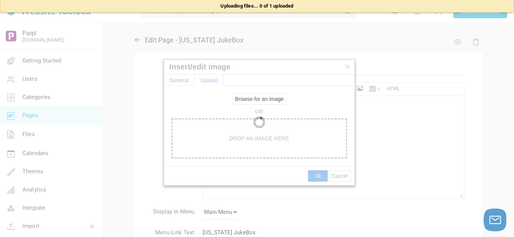
type input "[URL][DOMAIN_NAME]"
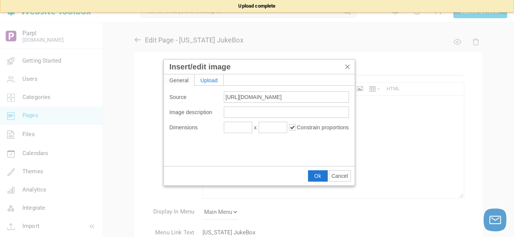
type input "1920"
type input "640"
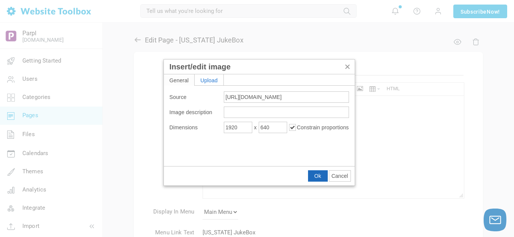
click at [318, 173] on span "Ok" at bounding box center [317, 176] width 7 height 6
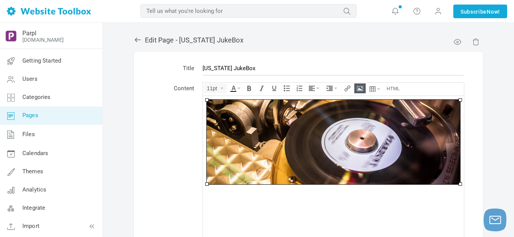
click at [315, 145] on img at bounding box center [333, 141] width 253 height 85
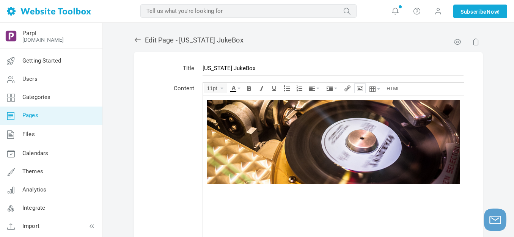
click at [360, 86] on icon "Insert/edit image" at bounding box center [360, 88] width 6 height 6
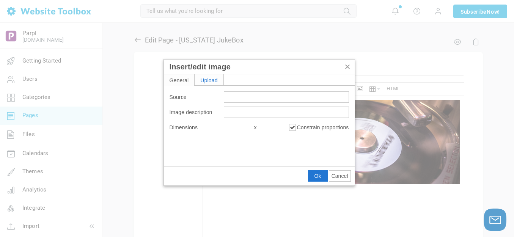
click at [216, 80] on div "Upload" at bounding box center [208, 79] width 29 height 11
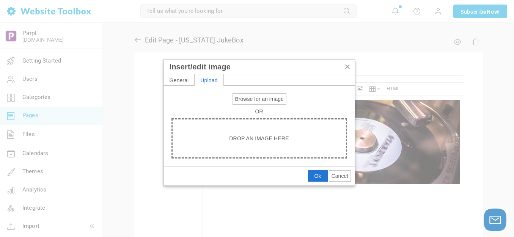
click at [246, 97] on span "Browse for an image" at bounding box center [259, 99] width 49 height 6
type input "C:\fakepath\Slide5.PNG"
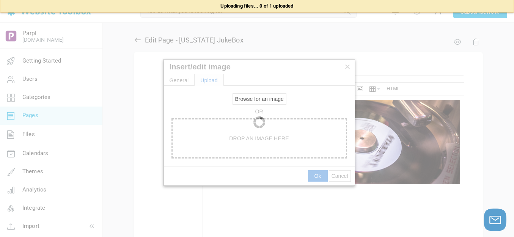
type input "https://d28lcup14p4e72.cloudfront.net/286758%2F9495379%2FSlide5.png"
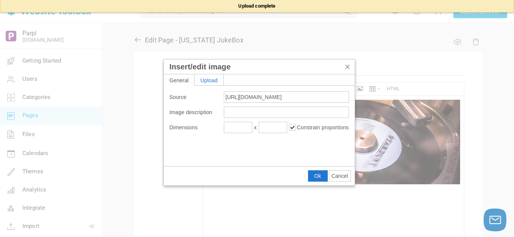
type input "1920"
type input "597"
click at [234, 125] on input "1920" at bounding box center [238, 127] width 28 height 11
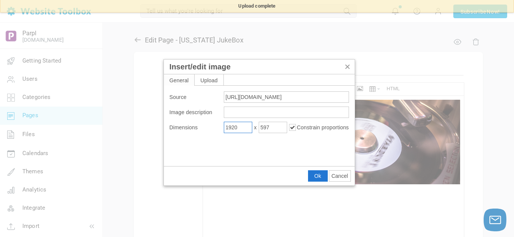
click at [234, 125] on input "1920" at bounding box center [238, 127] width 28 height 11
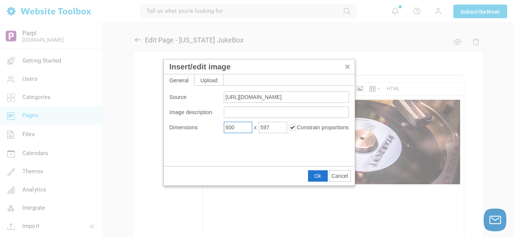
type input "600"
type input "187"
click at [315, 174] on span "Ok" at bounding box center [317, 176] width 7 height 6
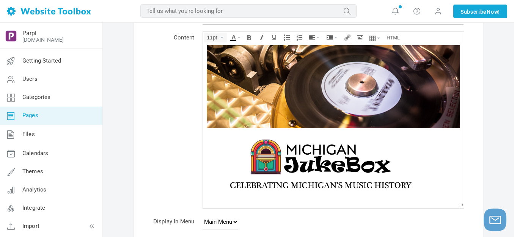
scroll to position [38, 0]
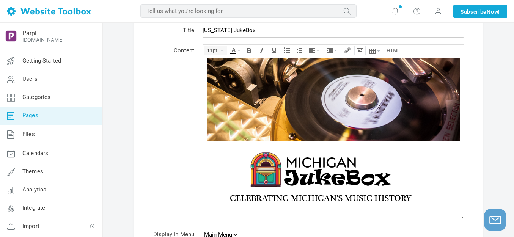
click at [358, 51] on icon "Insert/edit image" at bounding box center [360, 50] width 6 height 6
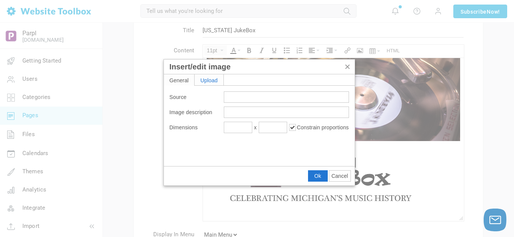
click at [204, 82] on div "Upload" at bounding box center [208, 79] width 29 height 11
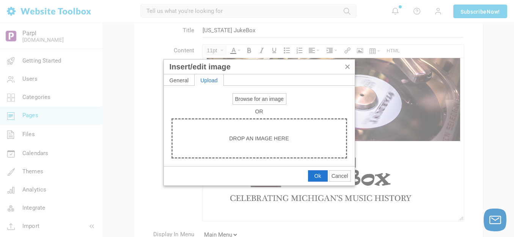
click at [252, 96] on span "Browse for an image" at bounding box center [259, 99] width 49 height 6
type input "C:\fakepath\output-onlinepngtools - 2025-08-25T141704.918.png"
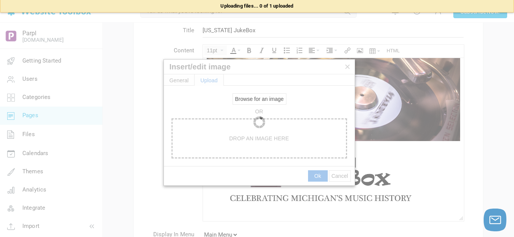
type input "https://d28lcup14p4e72.cloudfront.net/286758%2F9495380%2Foutput-onlinepngtools+…"
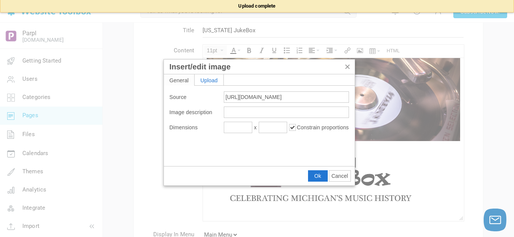
type input "1920"
type input "38"
click at [318, 174] on span "Ok" at bounding box center [317, 176] width 7 height 6
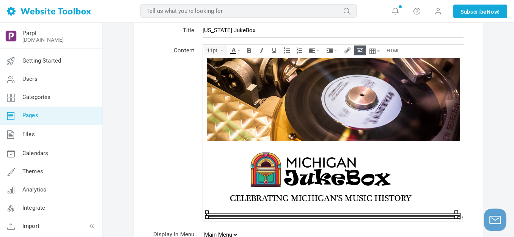
click at [317, 171] on img at bounding box center [320, 176] width 227 height 71
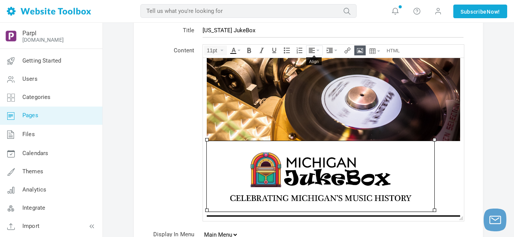
click at [318, 49] on button "Align" at bounding box center [314, 50] width 16 height 9
click at [312, 73] on icon at bounding box center [313, 73] width 8 height 6
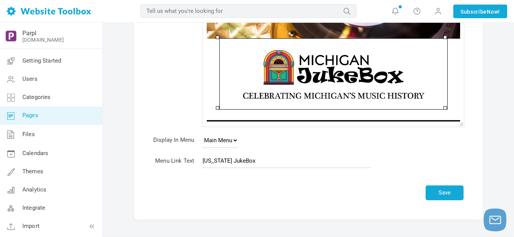
scroll to position [152, 0]
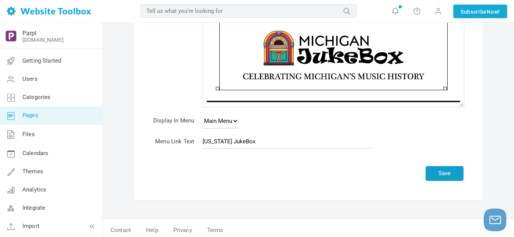
click at [446, 174] on button "Save" at bounding box center [444, 173] width 38 height 15
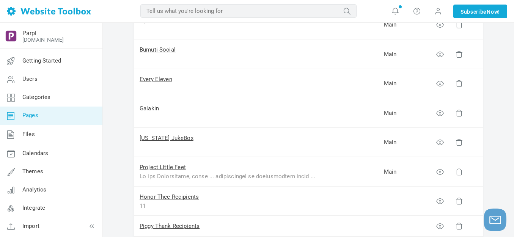
scroll to position [227, 0]
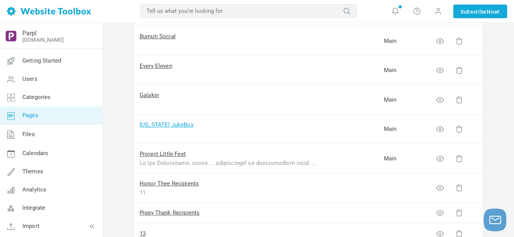
click at [162, 125] on link "[US_STATE] JukeBox" at bounding box center [167, 124] width 54 height 7
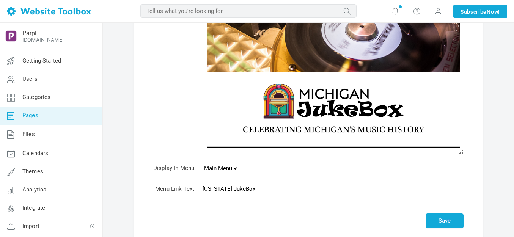
scroll to position [114, 0]
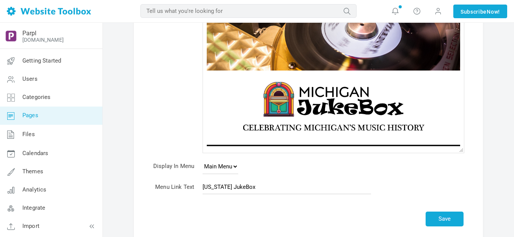
click at [293, 108] on img at bounding box center [333, 106] width 227 height 71
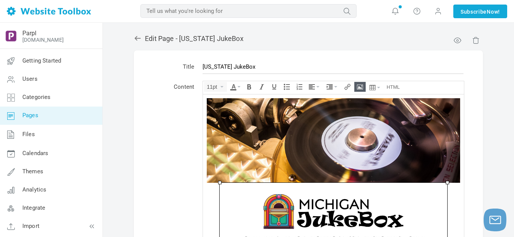
scroll to position [0, 0]
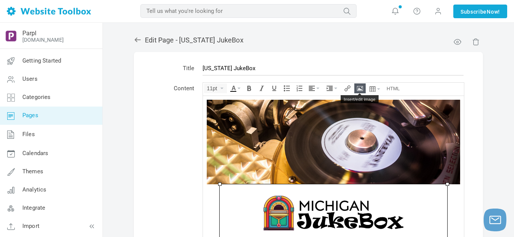
click at [362, 87] on icon "Insert/edit image" at bounding box center [360, 88] width 6 height 6
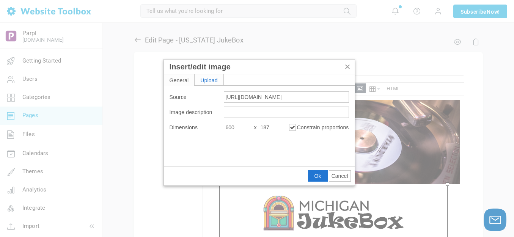
click at [217, 78] on div "Upload" at bounding box center [208, 79] width 29 height 11
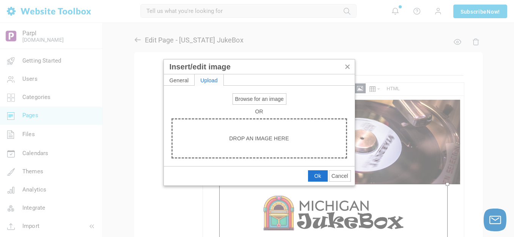
click at [249, 99] on span "Browse for an image" at bounding box center [259, 99] width 49 height 6
type input "C:\fakepath\Slide5.PNG"
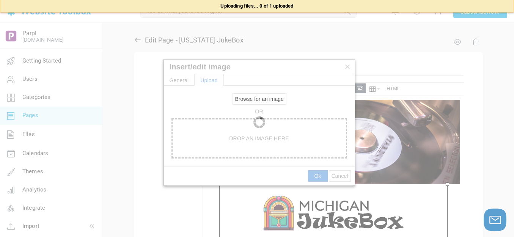
type input "[URL][DOMAIN_NAME]"
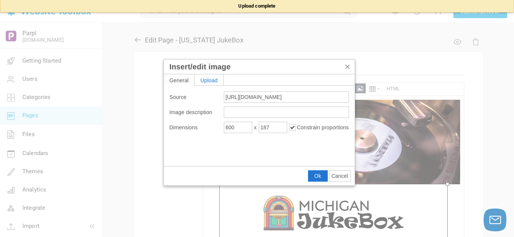
type input "1920"
type input "1910"
click at [239, 127] on input "1920" at bounding box center [238, 127] width 28 height 11
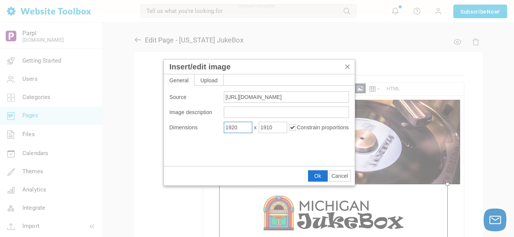
click at [239, 127] on input "1920" at bounding box center [238, 127] width 28 height 11
type input "600"
type input "597"
click at [318, 174] on span "Ok" at bounding box center [317, 176] width 7 height 6
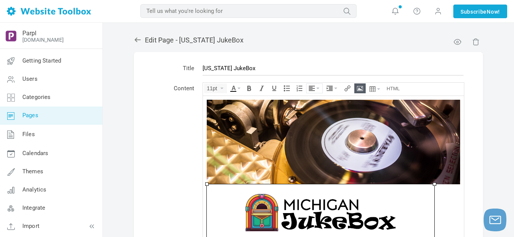
click at [318, 88] on icon "Align" at bounding box center [317, 89] width 3 height 2
click at [313, 110] on icon at bounding box center [313, 111] width 8 height 6
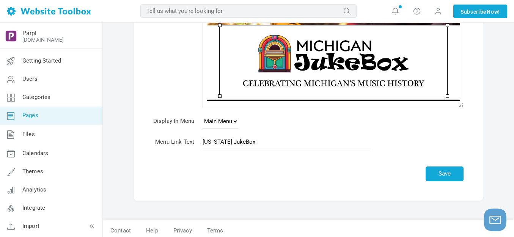
scroll to position [163, 0]
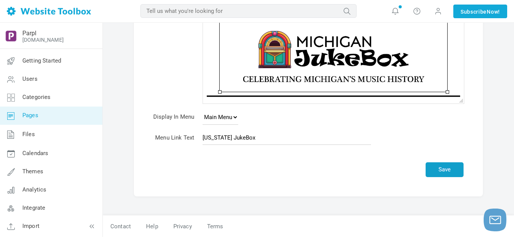
click at [439, 168] on button "Save" at bounding box center [444, 169] width 38 height 15
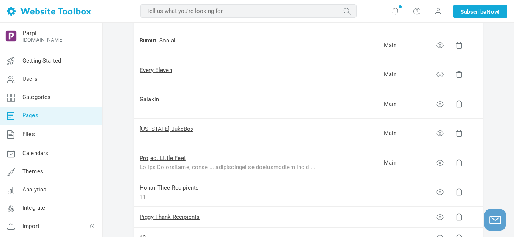
scroll to position [227, 0]
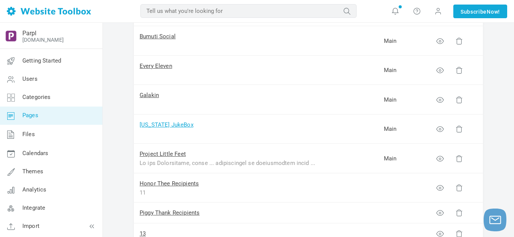
click at [170, 122] on link "[US_STATE] JukeBox" at bounding box center [167, 124] width 54 height 7
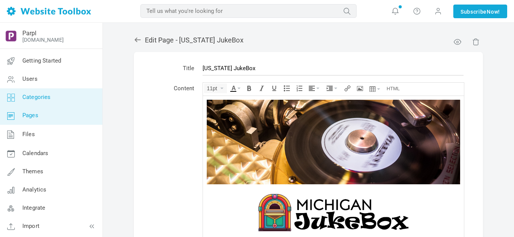
click at [36, 97] on span "Categories" at bounding box center [36, 97] width 28 height 7
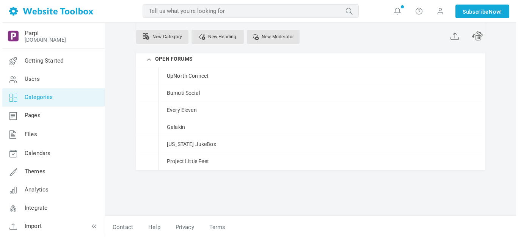
scroll to position [158, 0]
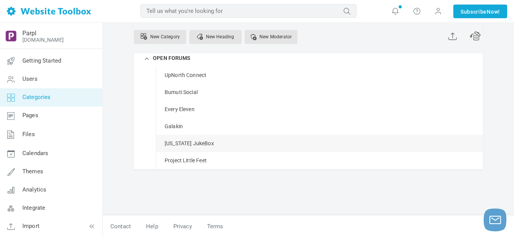
click at [0, 0] on link "Manage" at bounding box center [0, 0] width 0 height 0
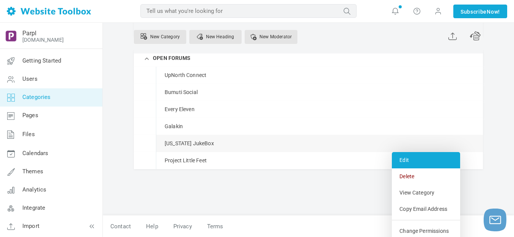
click at [405, 161] on link "Edit" at bounding box center [426, 160] width 68 height 16
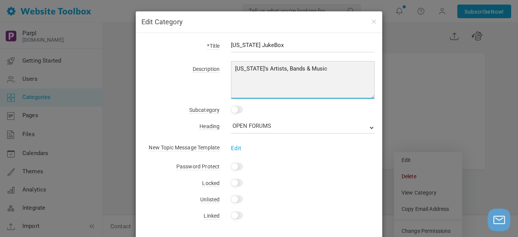
click at [262, 69] on textarea "[US_STATE]'s Artists, Bands & Music" at bounding box center [303, 80] width 144 height 38
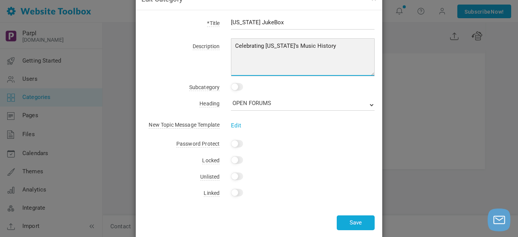
scroll to position [35, 0]
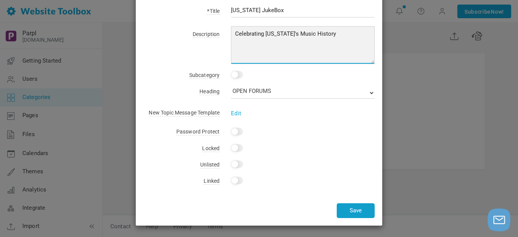
type textarea "Celebrating [US_STATE]'s Music History"
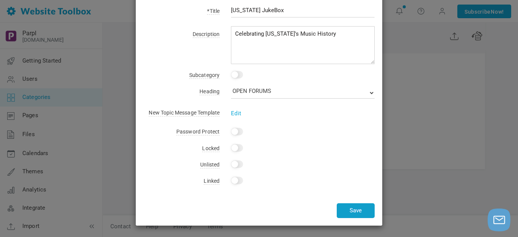
click at [345, 210] on button "Save" at bounding box center [356, 210] width 38 height 15
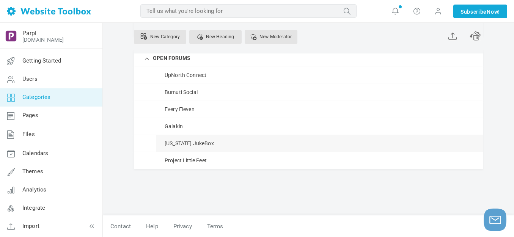
click at [0, 0] on span at bounding box center [0, 0] width 0 height 0
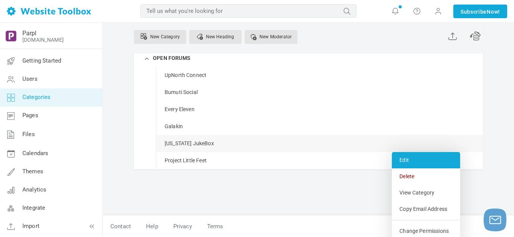
click at [411, 159] on link "Edit" at bounding box center [426, 160] width 68 height 16
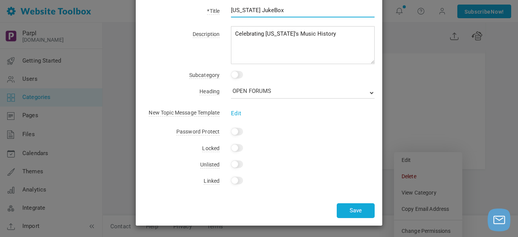
scroll to position [0, 0]
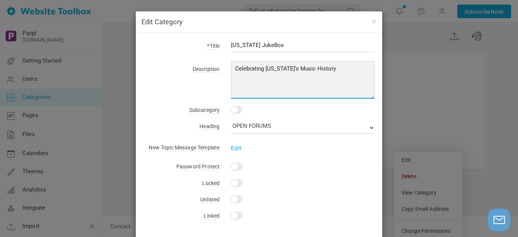
click at [263, 69] on textarea "Celebrating [US_STATE]'s Music History" at bounding box center [303, 80] width 144 height 38
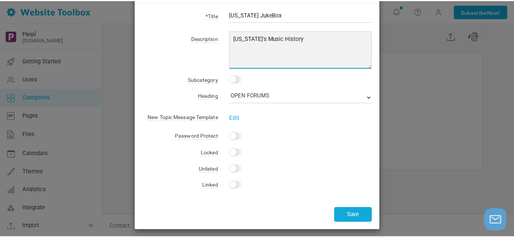
scroll to position [35, 0]
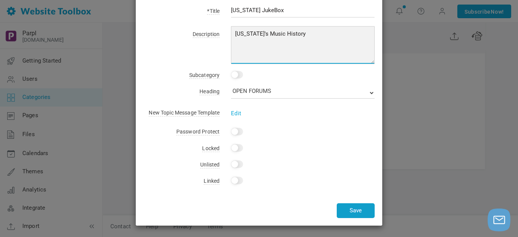
type textarea "[US_STATE]'s Music History"
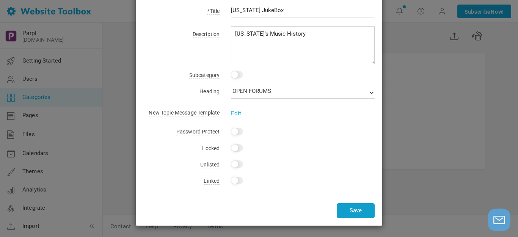
click at [353, 205] on button "Save" at bounding box center [356, 210] width 38 height 15
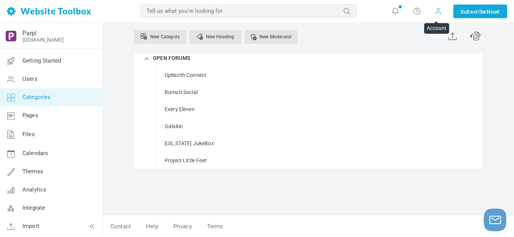
click at [437, 9] on span at bounding box center [438, 11] width 8 height 8
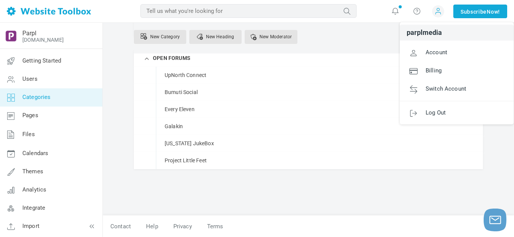
drag, startPoint x: 431, startPoint y: 112, endPoint x: 426, endPoint y: 102, distance: 11.0
click at [431, 112] on span "Log Out" at bounding box center [435, 112] width 20 height 7
